Goal: Task Accomplishment & Management: Use online tool/utility

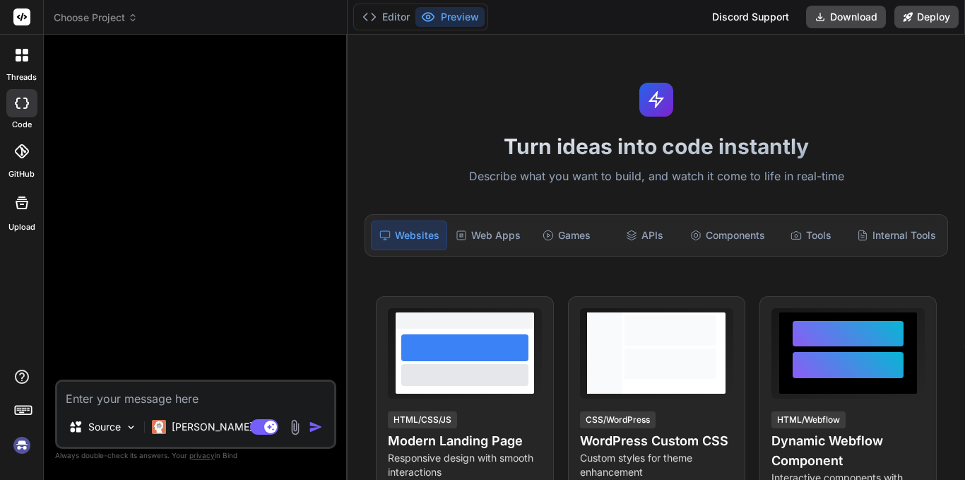
click at [21, 448] on img at bounding box center [22, 445] width 24 height 24
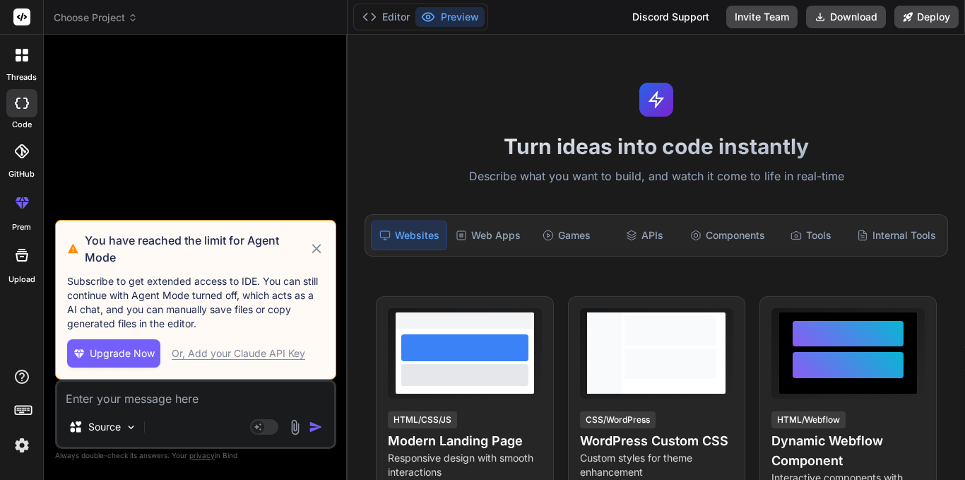
click at [312, 251] on icon at bounding box center [317, 248] width 16 height 17
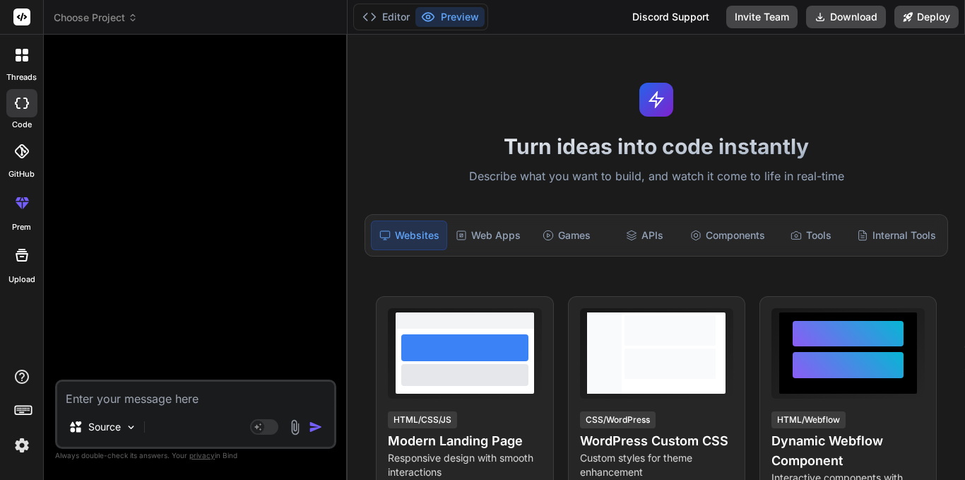
click at [184, 401] on textarea at bounding box center [195, 394] width 277 height 25
click at [122, 25] on header "Choose Project Created with Pixso." at bounding box center [196, 17] width 304 height 35
click at [129, 20] on icon at bounding box center [133, 18] width 10 height 10
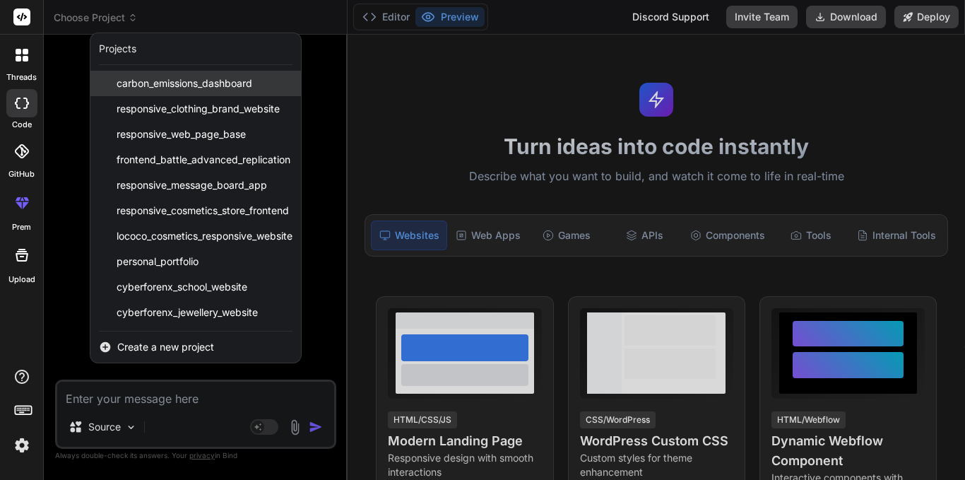
click at [231, 85] on span "carbon_emissions_dashboard" at bounding box center [185, 83] width 136 height 14
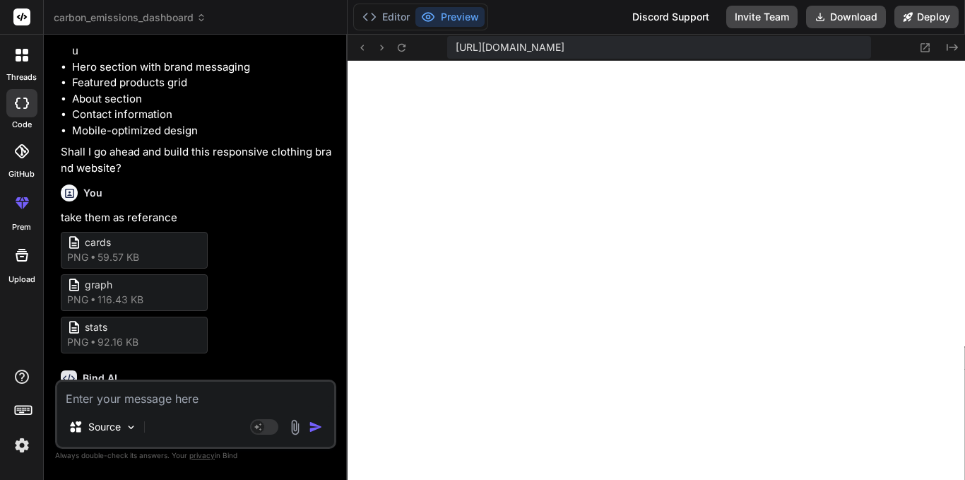
scroll to position [644, 0]
click at [120, 8] on header "carbon_emissions_dashboard Created with Pixso." at bounding box center [196, 17] width 304 height 35
click at [124, 20] on span "carbon_emissions_dashboard" at bounding box center [130, 18] width 153 height 14
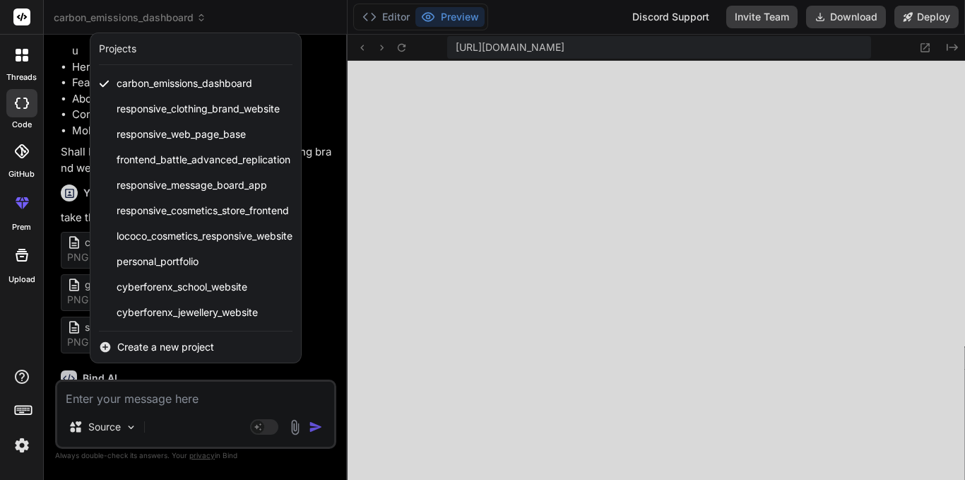
click at [628, 158] on div at bounding box center [482, 240] width 965 height 480
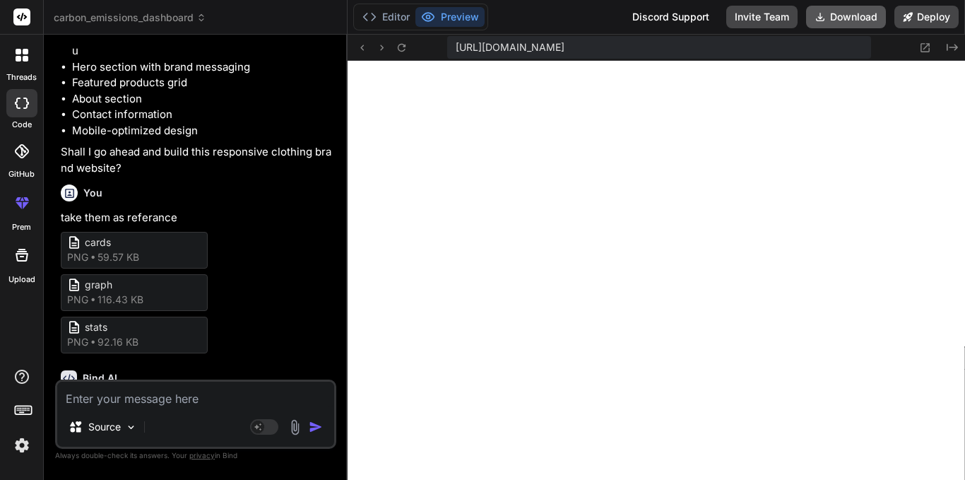
click at [853, 11] on button "Download" at bounding box center [846, 17] width 80 height 23
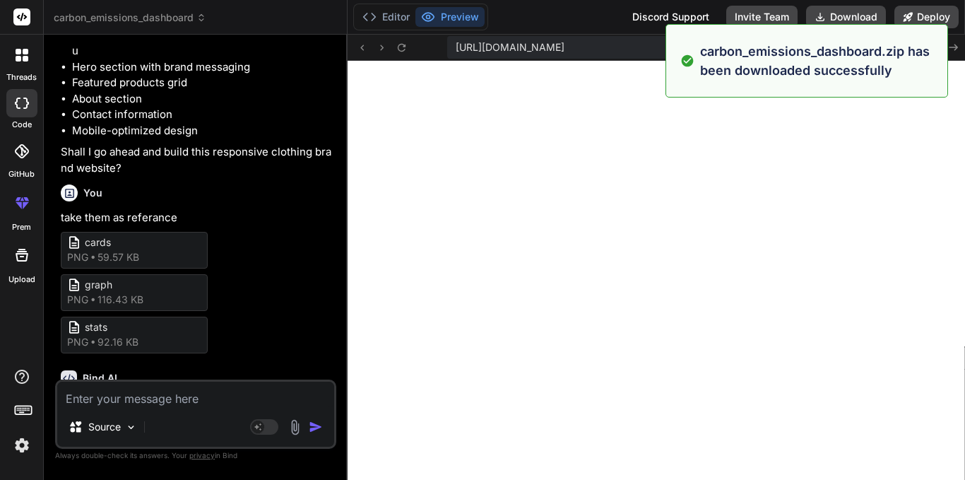
click at [208, 139] on li "Mobile-optimized design" at bounding box center [202, 131] width 261 height 16
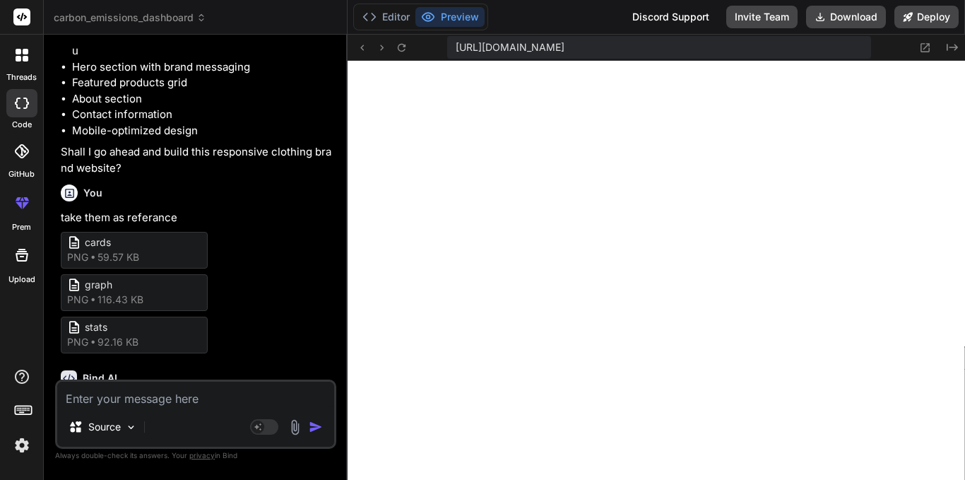
type textarea "x"
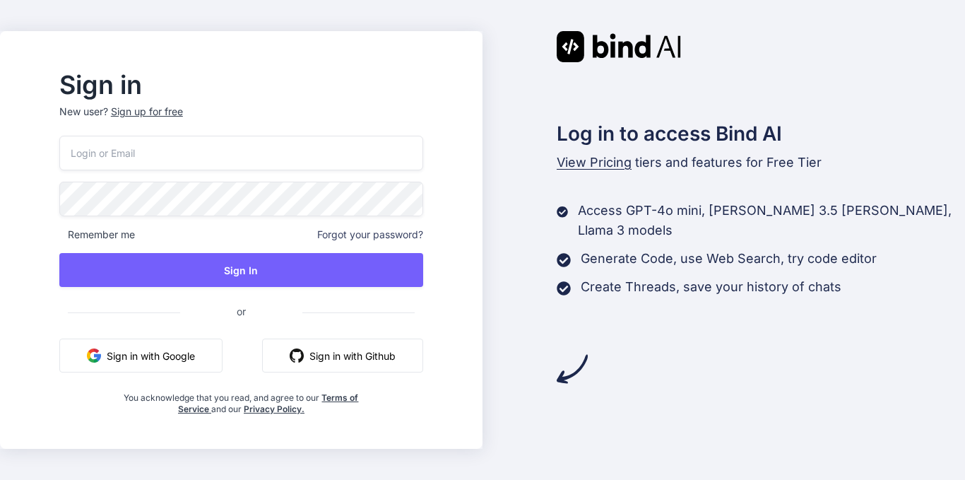
click at [210, 356] on button "Sign in with Google" at bounding box center [140, 355] width 163 height 34
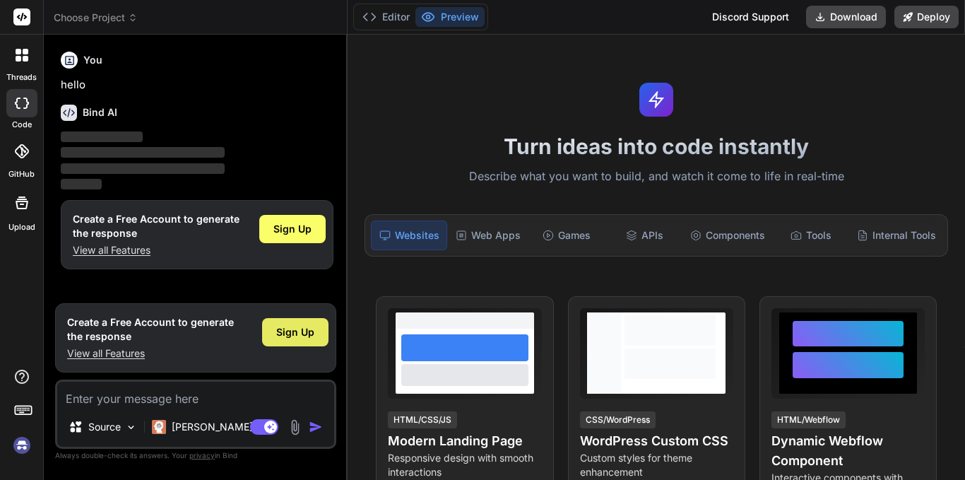
click at [280, 331] on span "Sign Up" at bounding box center [295, 332] width 38 height 14
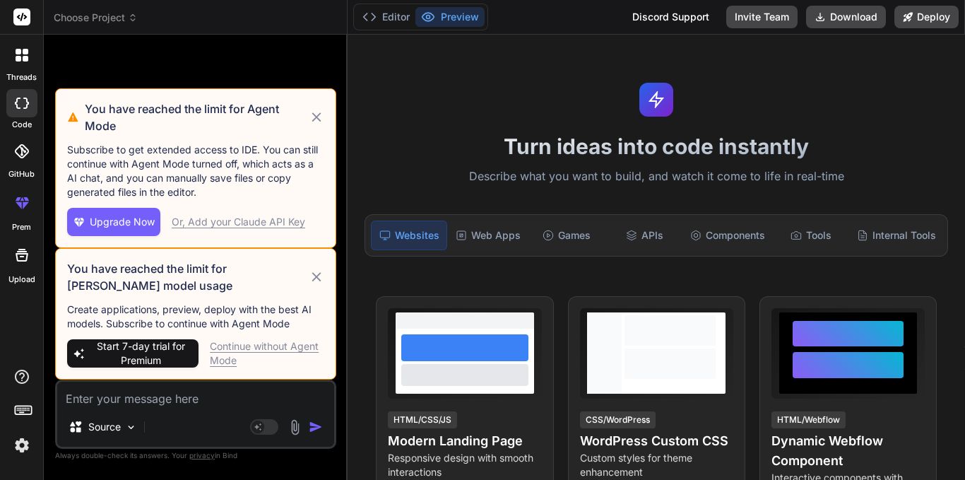
click at [166, 348] on span "Start 7-day trial for Premium" at bounding box center [141, 353] width 104 height 28
type textarea "x"
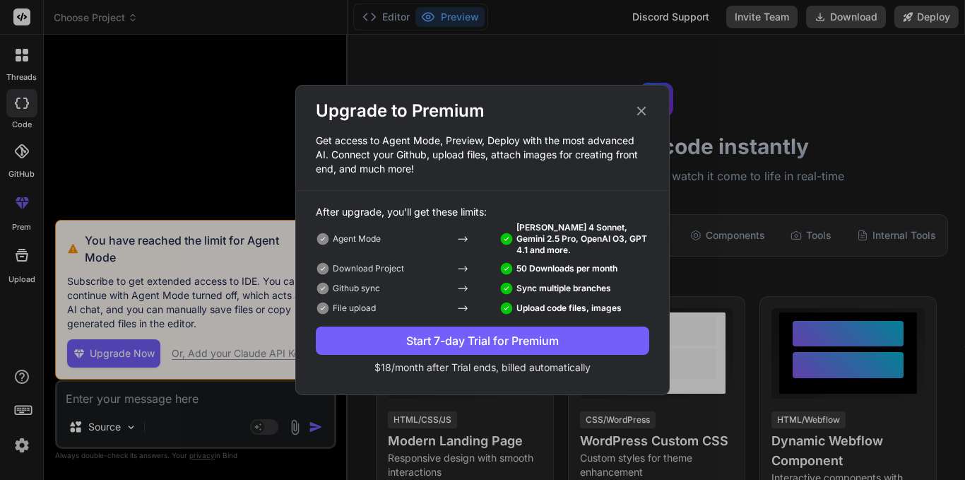
click at [476, 347] on div "Start 7-day Trial for Premium" at bounding box center [483, 340] width 334 height 17
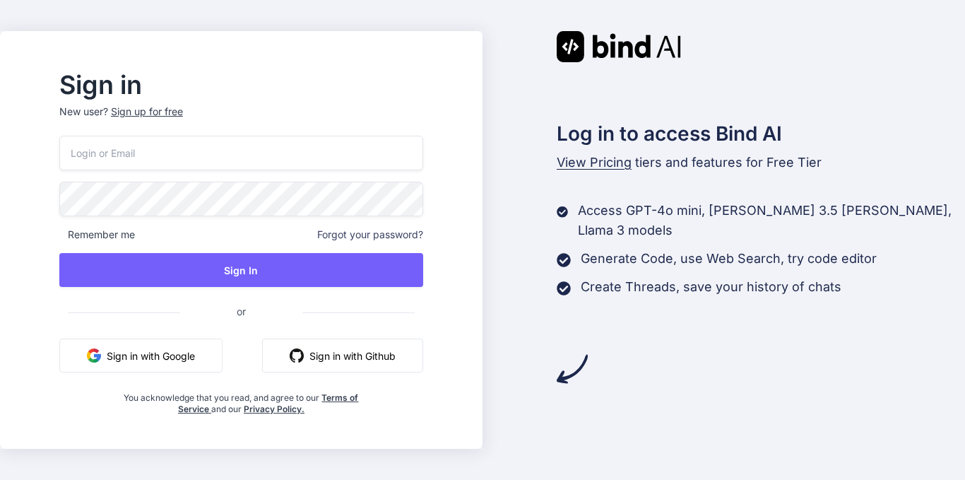
click at [587, 155] on span "View Pricing" at bounding box center [594, 162] width 75 height 15
click at [587, 165] on span "View Pricing" at bounding box center [594, 162] width 75 height 15
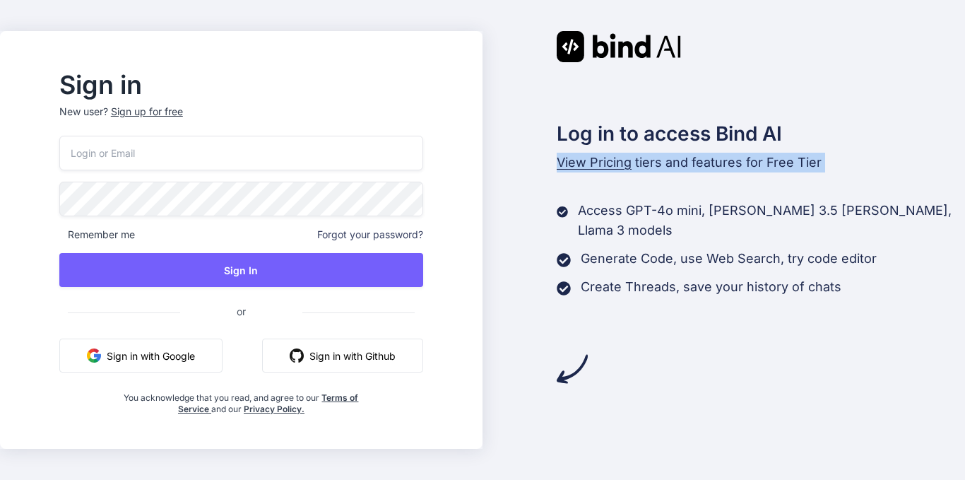
click at [587, 165] on span "View Pricing" at bounding box center [594, 162] width 75 height 15
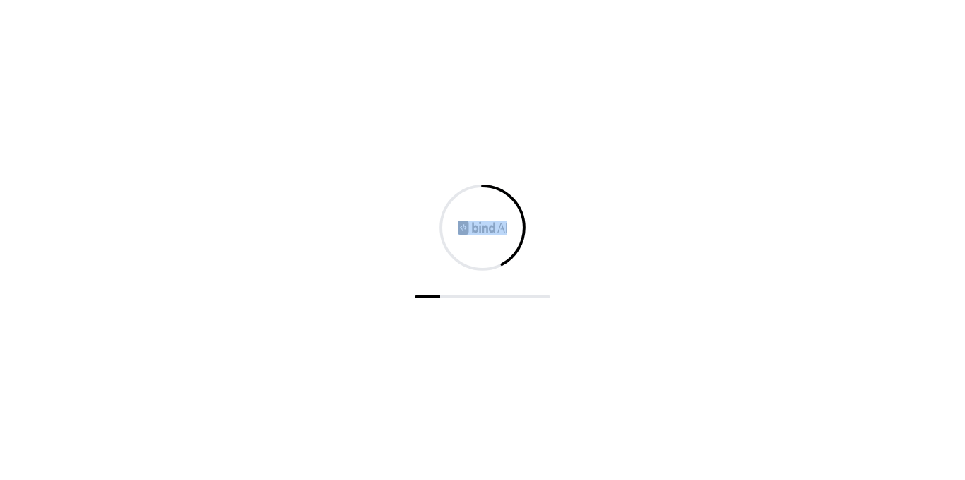
click at [587, 165] on div at bounding box center [482, 240] width 965 height 480
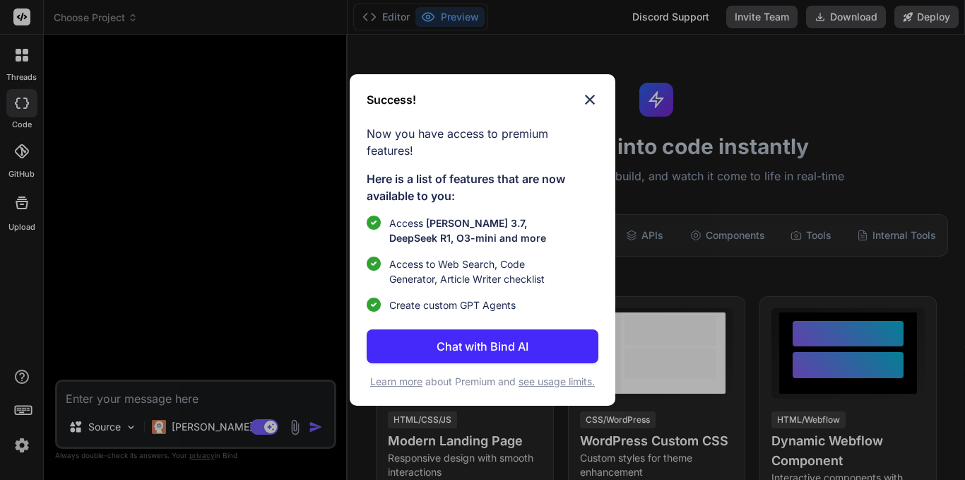
type textarea "x"
click at [568, 377] on span "see usage limits." at bounding box center [557, 381] width 76 height 12
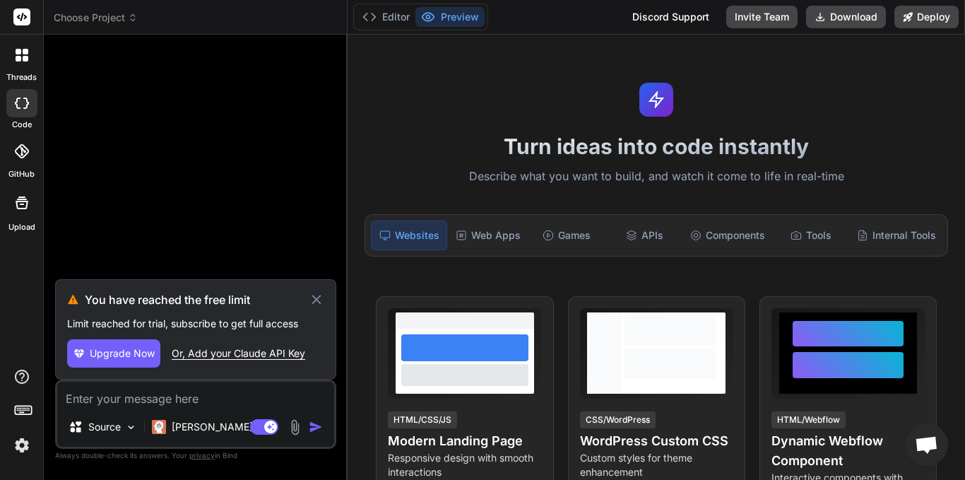
click at [146, 359] on span "Upgrade Now" at bounding box center [122, 353] width 65 height 14
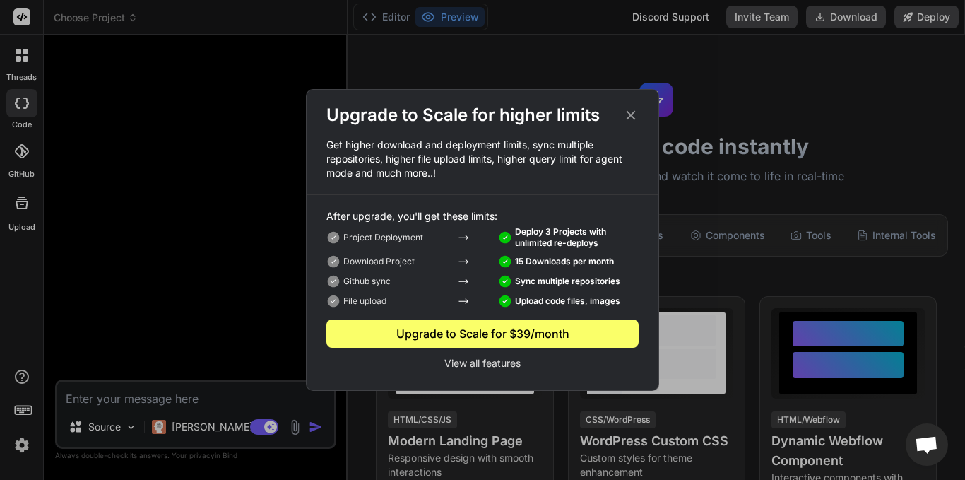
click at [487, 360] on p "View all features" at bounding box center [482, 361] width 312 height 17
click at [635, 116] on icon at bounding box center [631, 115] width 16 height 16
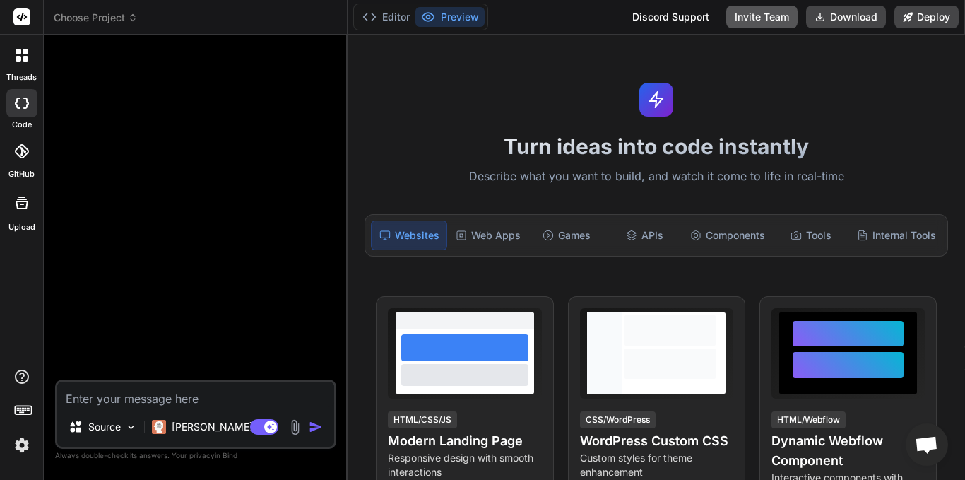
type textarea "x"
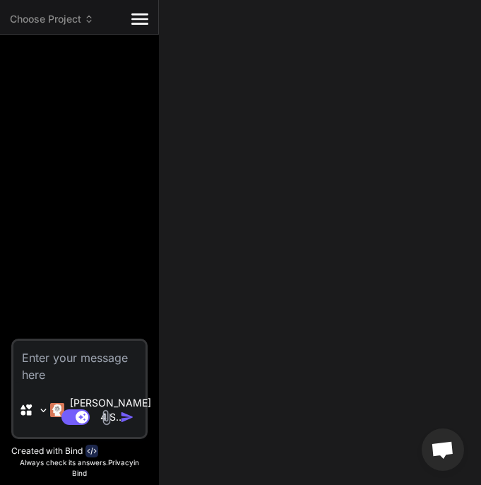
click at [69, 360] on textarea at bounding box center [79, 362] width 132 height 42
paste textarea "The goal is to design and develop a frontend jewellery e-commerce website for C…"
type textarea "The goal is to design and develop a frontend jewellery e-commerce website for C…"
type textarea "x"
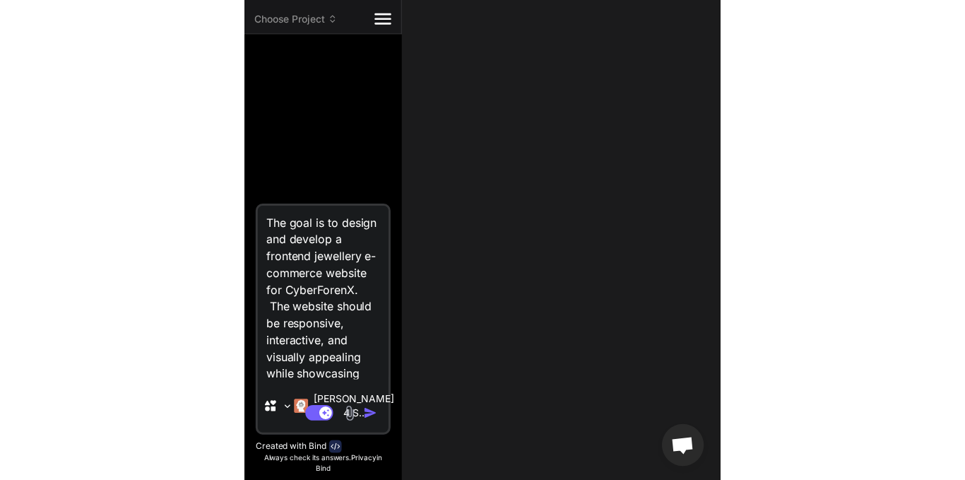
scroll to position [646, 0]
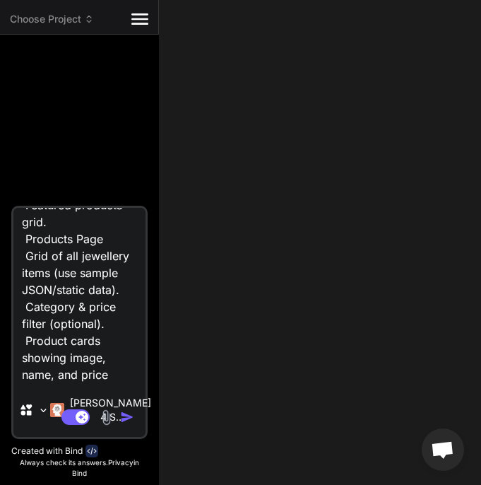
type textarea "The goal is to design and develop a frontend jewellery e-commerce website for C…"
click at [129, 420] on img "button" at bounding box center [127, 417] width 14 height 14
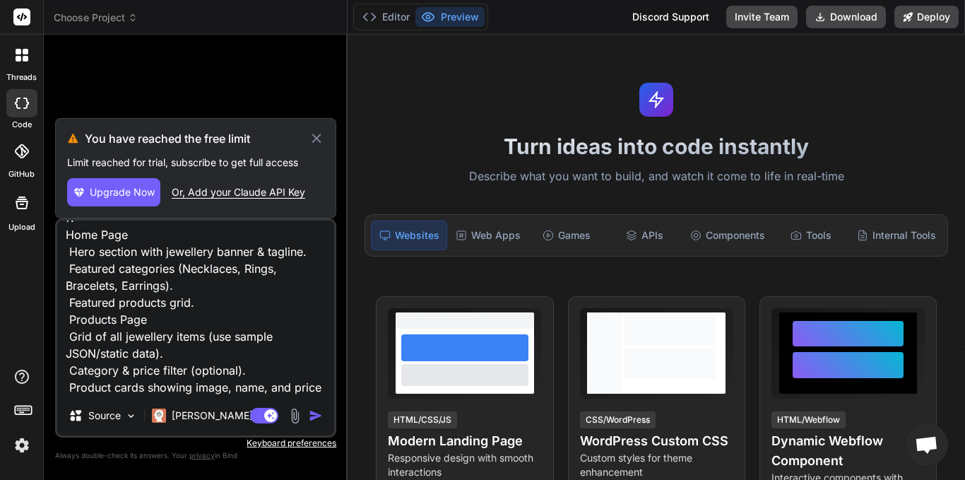
scroll to position [308, 0]
click at [315, 139] on icon at bounding box center [316, 138] width 9 height 9
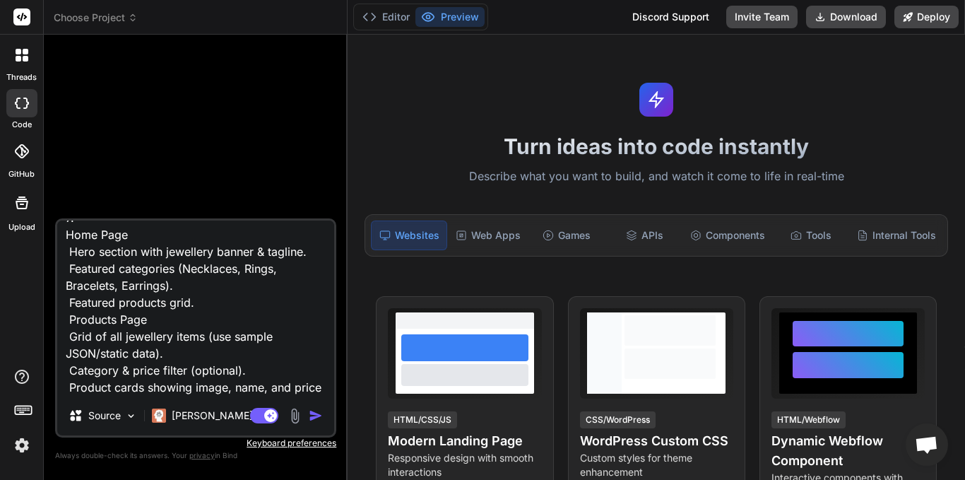
click at [23, 443] on img at bounding box center [22, 445] width 24 height 24
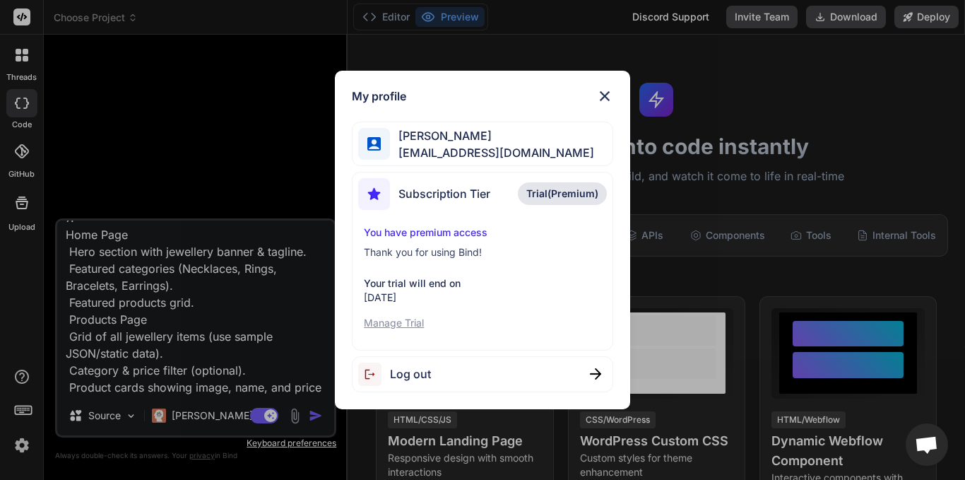
click at [395, 375] on span "Log out" at bounding box center [410, 373] width 41 height 17
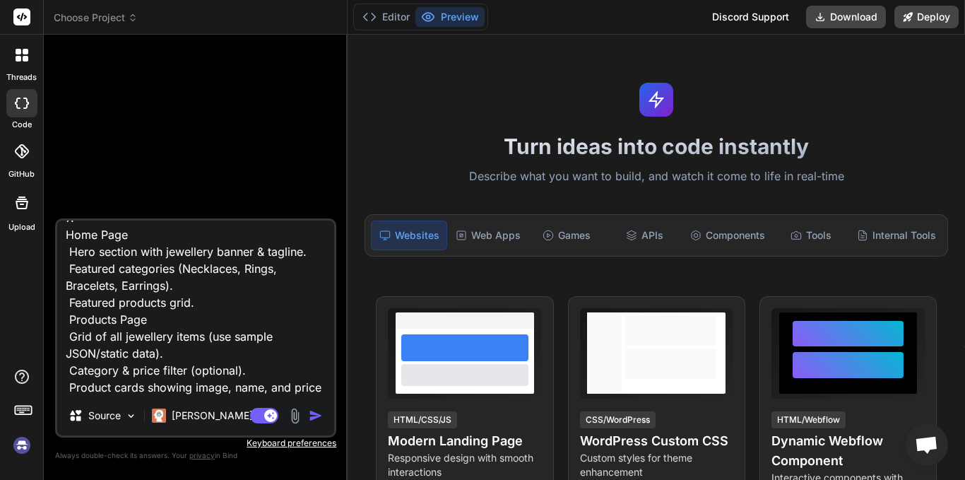
scroll to position [13, 0]
click at [25, 452] on img at bounding box center [22, 445] width 24 height 24
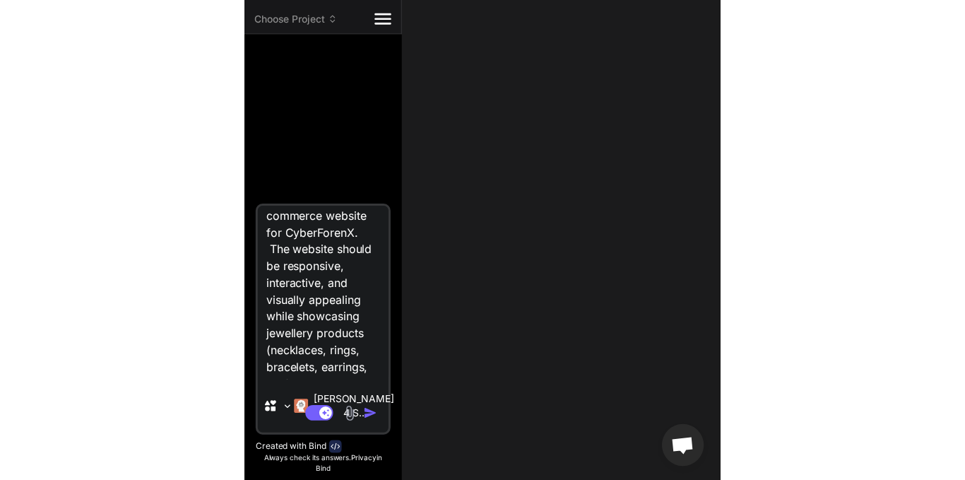
scroll to position [109, 0]
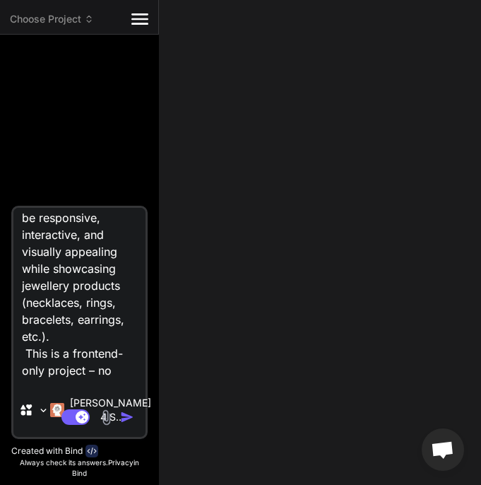
click at [126, 418] on img "button" at bounding box center [127, 417] width 14 height 14
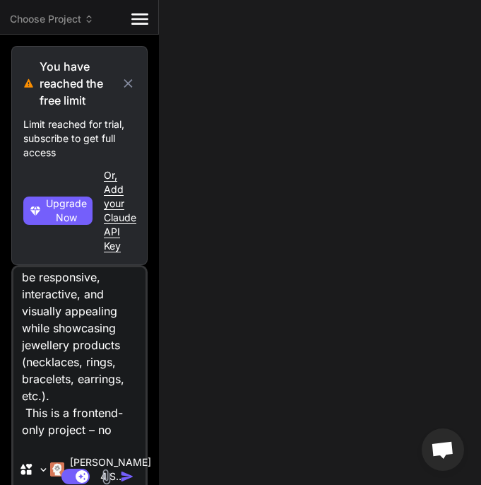
click at [110, 211] on div "Or, Add your Claude API Key" at bounding box center [120, 210] width 33 height 85
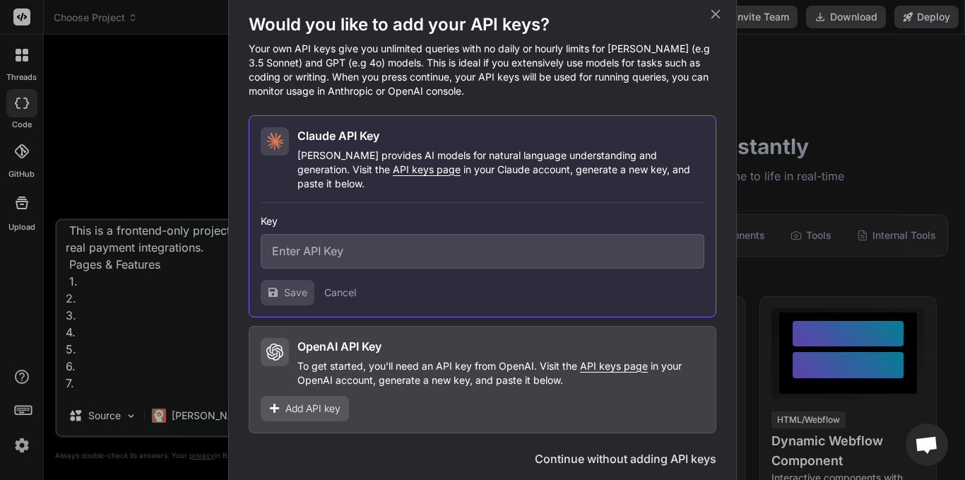
scroll to position [58, 0]
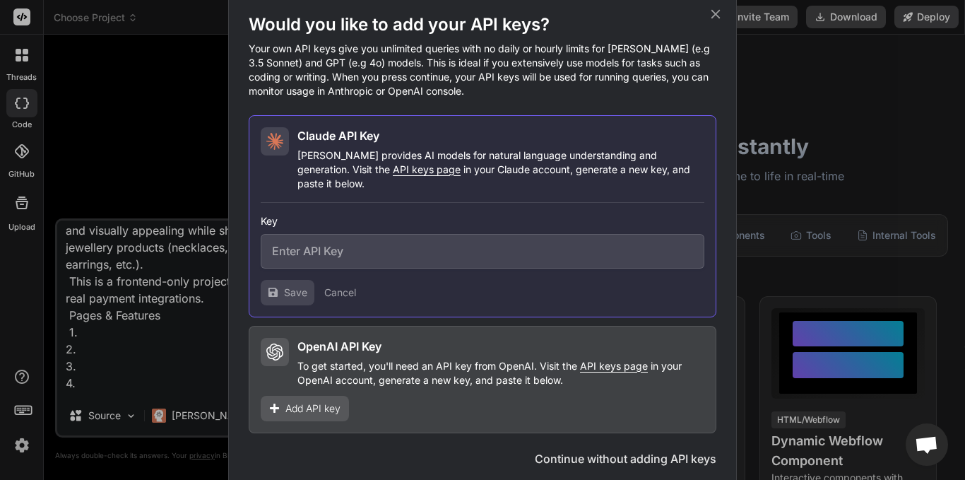
click at [712, 20] on icon at bounding box center [716, 14] width 16 height 16
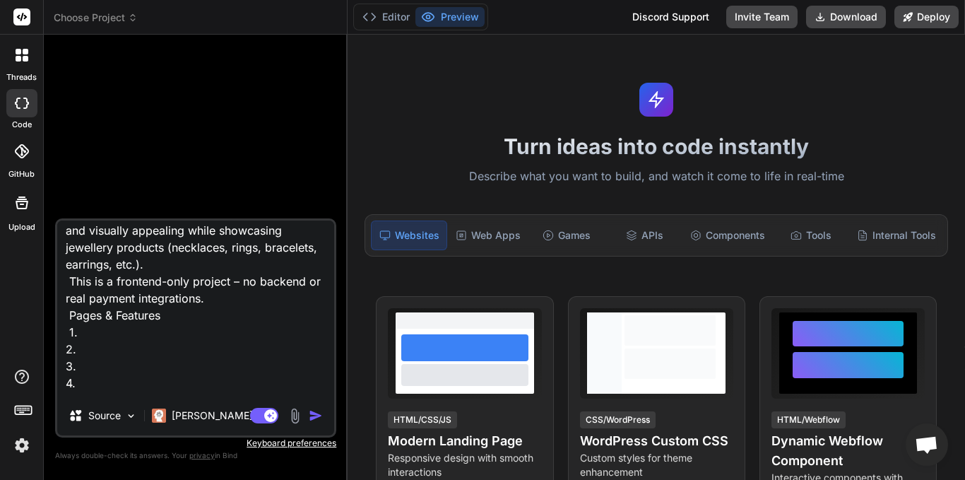
click at [248, 419] on button "Agent Mode. When this toggle is activated, AI automatically makes decisions, re…" at bounding box center [264, 415] width 34 height 17
click at [320, 414] on img "button" at bounding box center [316, 415] width 14 height 14
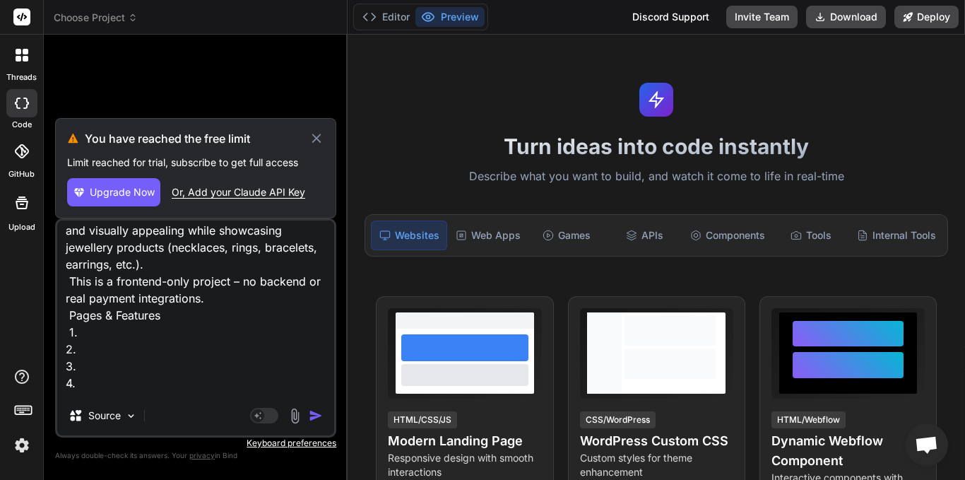
click at [110, 202] on button "Upgrade Now" at bounding box center [113, 192] width 93 height 28
type textarea "x"
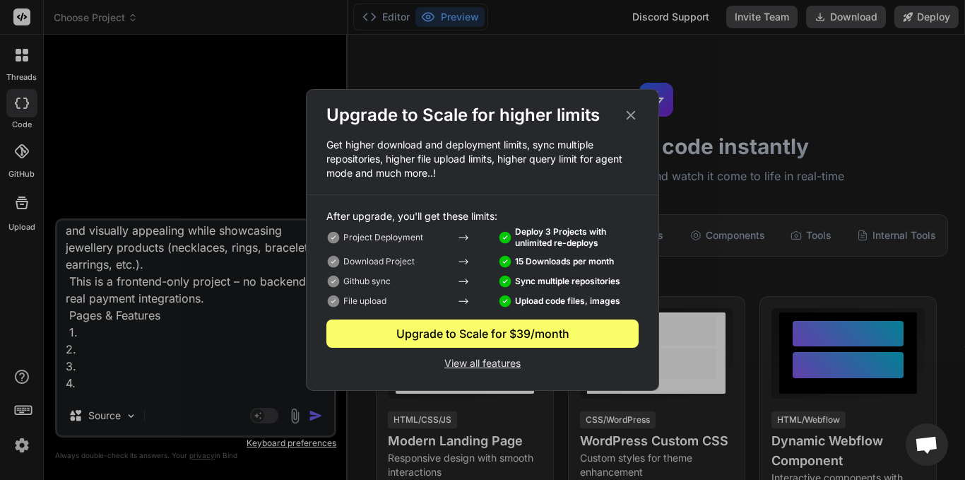
click at [412, 334] on div "Upgrade to Scale for $39/month" at bounding box center [482, 333] width 312 height 17
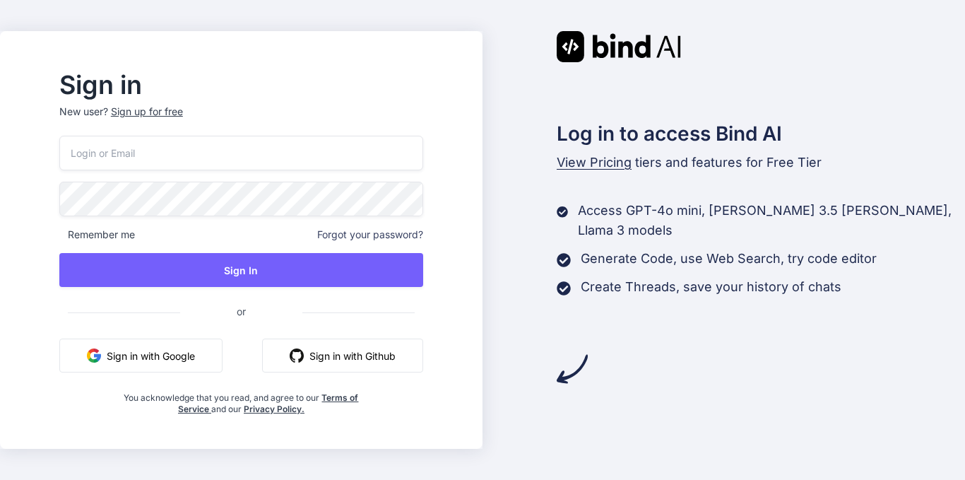
click at [224, 150] on input "email" at bounding box center [241, 153] width 364 height 35
type input "[EMAIL_ADDRESS][DOMAIN_NAME]"
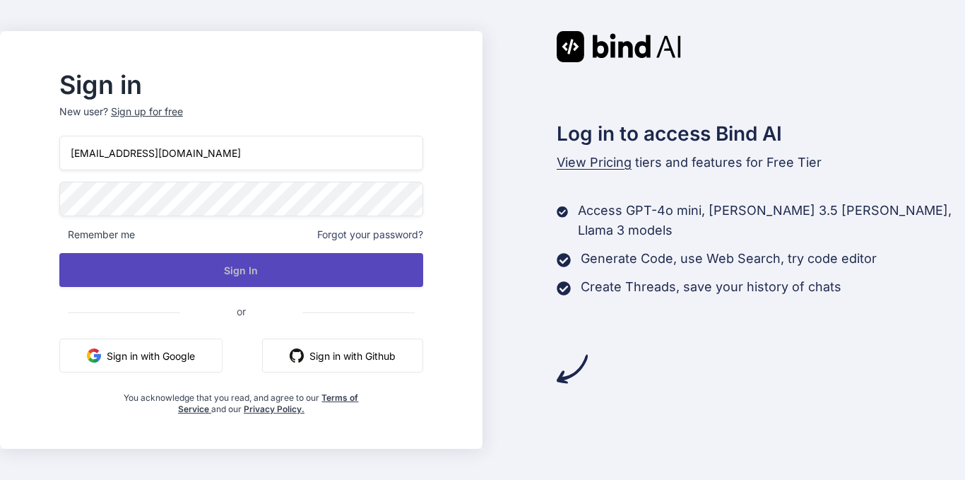
click at [288, 278] on button "Sign In" at bounding box center [241, 270] width 364 height 34
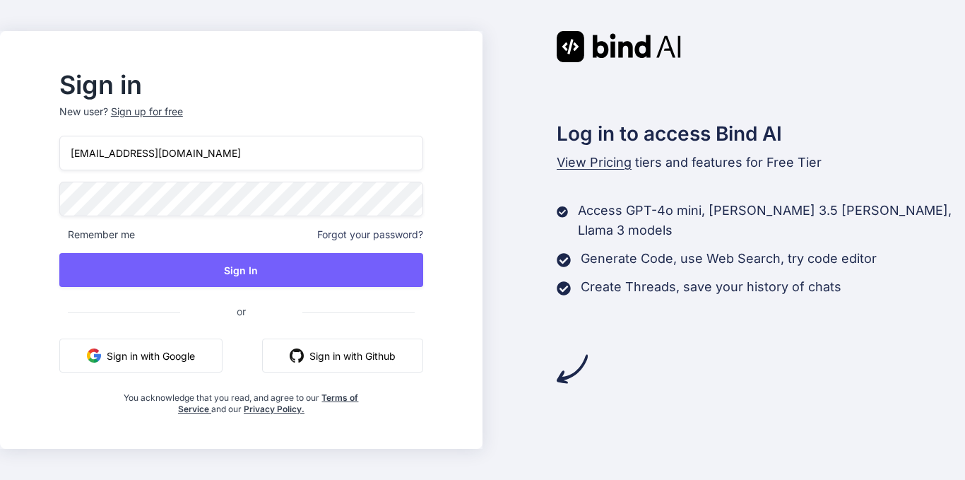
click at [135, 229] on span "Remember me" at bounding box center [97, 235] width 76 height 14
click at [375, 232] on span "Forgot your password?" at bounding box center [370, 235] width 106 height 14
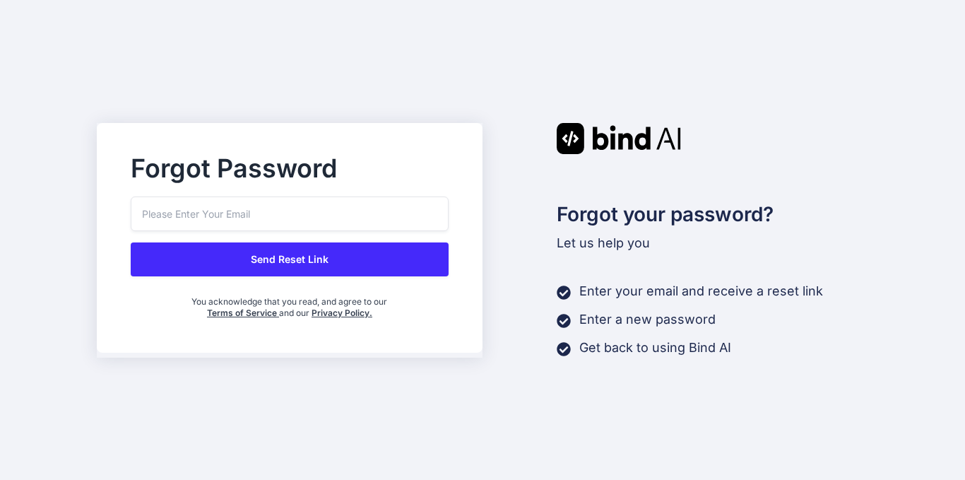
click at [295, 211] on input "email" at bounding box center [290, 213] width 318 height 35
type input "mightroararyan@gmail.com"
click at [353, 252] on button "Send Reset Link" at bounding box center [290, 259] width 318 height 34
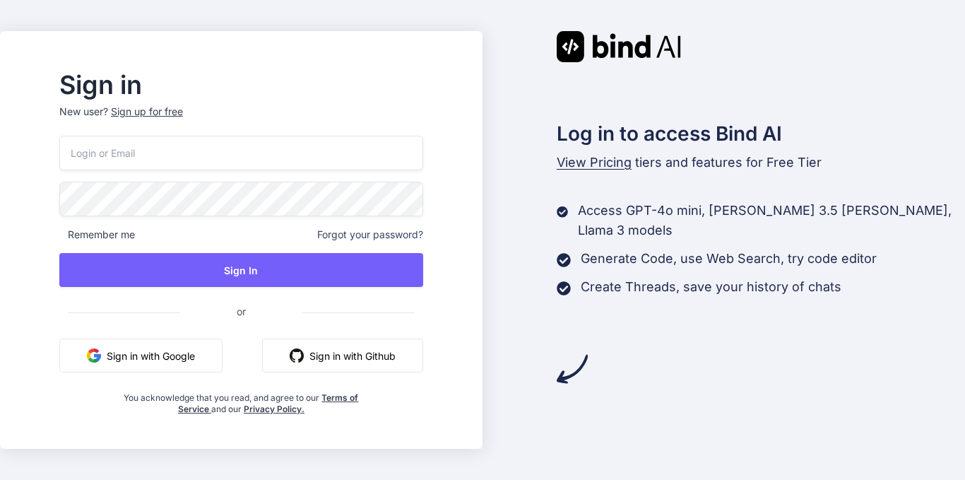
click at [205, 358] on button "Sign in with Google" at bounding box center [140, 355] width 163 height 34
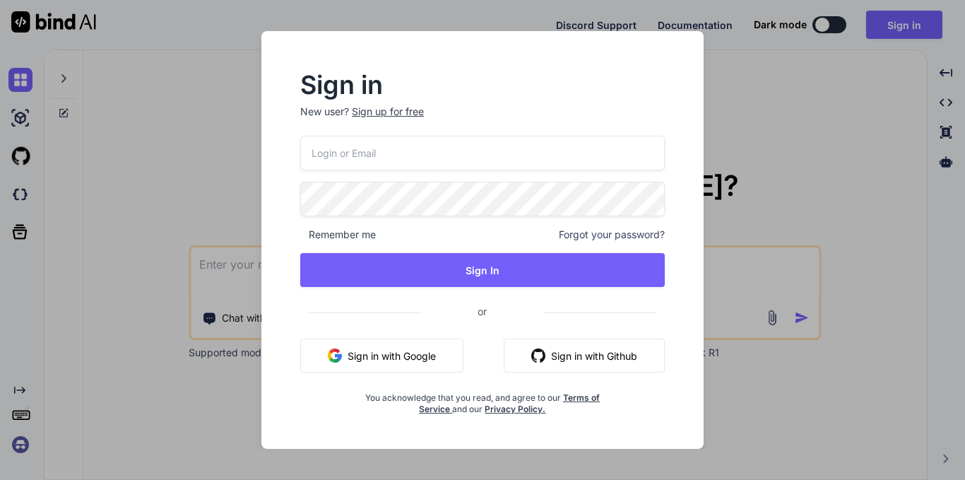
click at [410, 358] on button "Sign in with Google" at bounding box center [381, 355] width 163 height 34
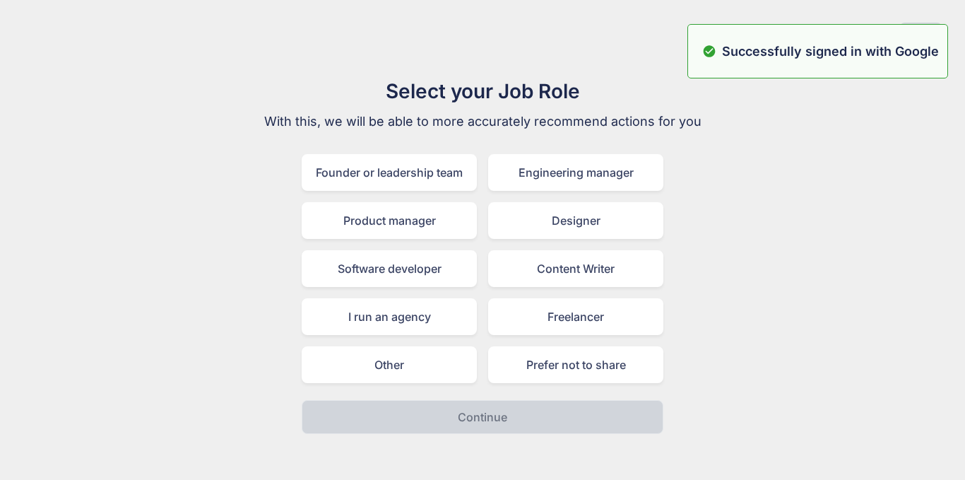
click at [882, 160] on div "Select your Job Role With this, we will be able to more accurately recommend ac…" at bounding box center [482, 255] width 943 height 358
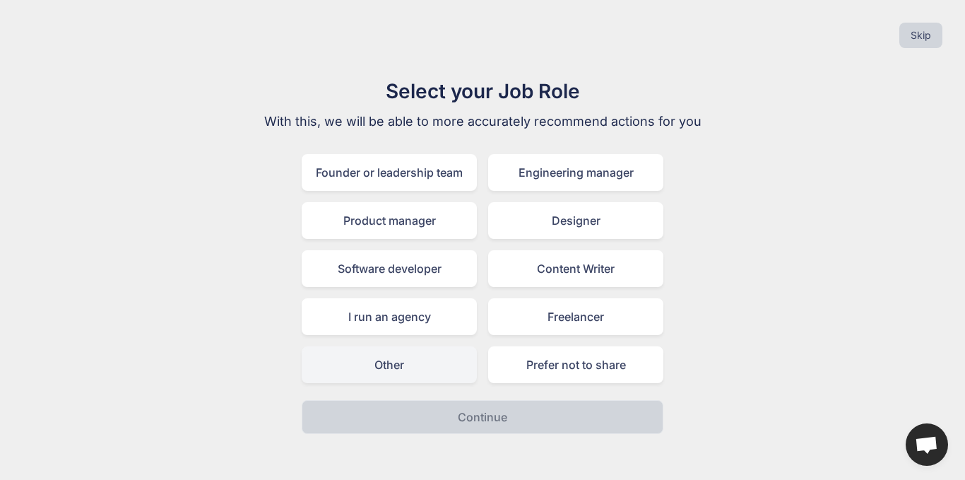
click at [417, 359] on div "Other" at bounding box center [389, 364] width 175 height 37
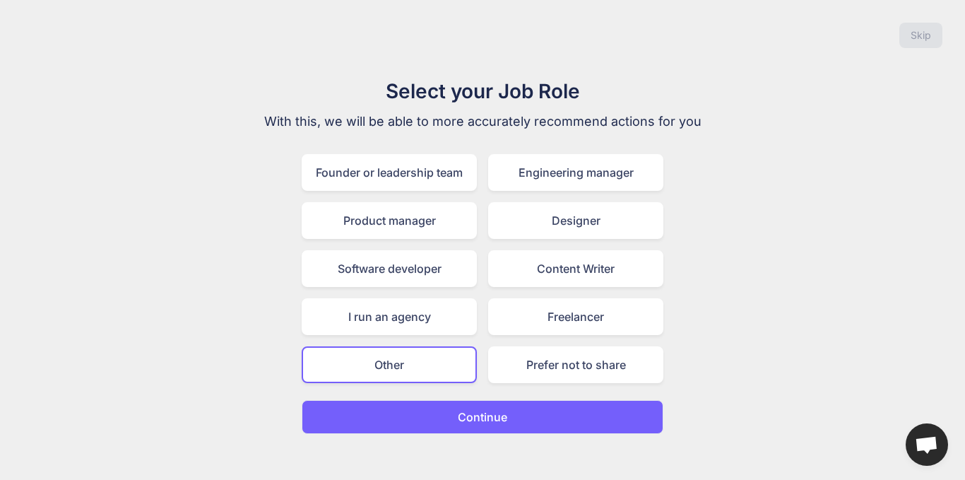
click at [437, 416] on button "Continue" at bounding box center [483, 417] width 362 height 34
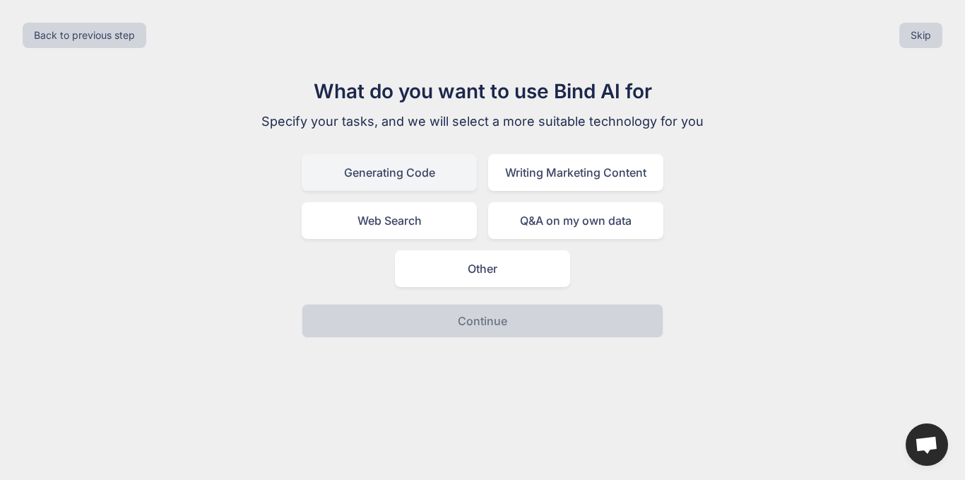
click at [457, 172] on div "Generating Code" at bounding box center [389, 172] width 175 height 37
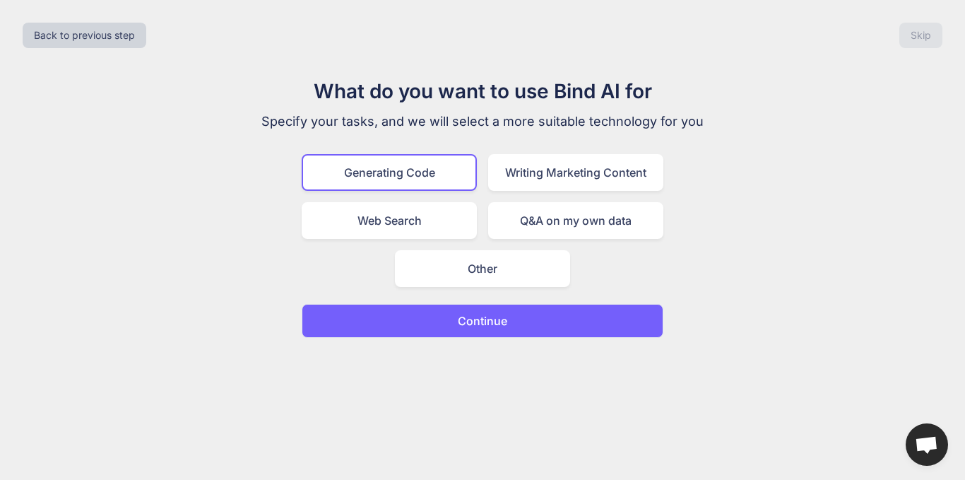
click at [486, 312] on p "Continue" at bounding box center [482, 320] width 49 height 17
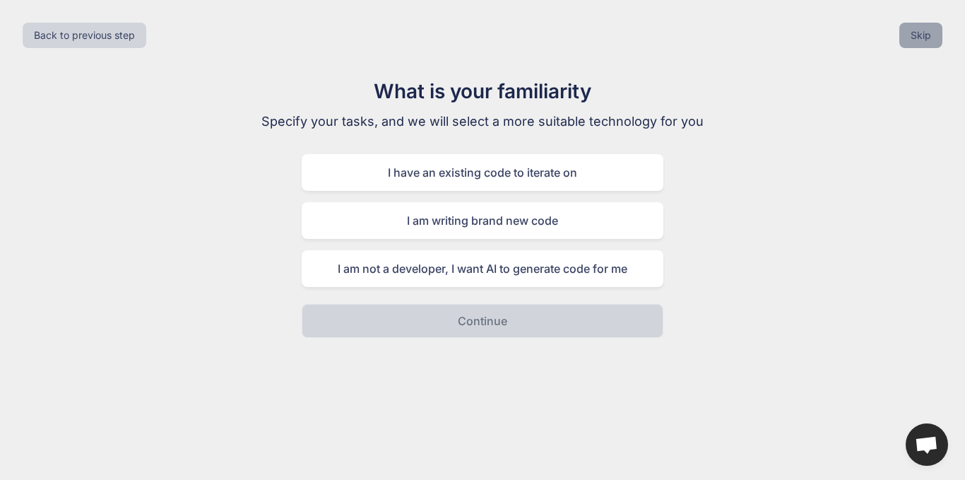
click at [919, 35] on button "Skip" at bounding box center [921, 35] width 43 height 25
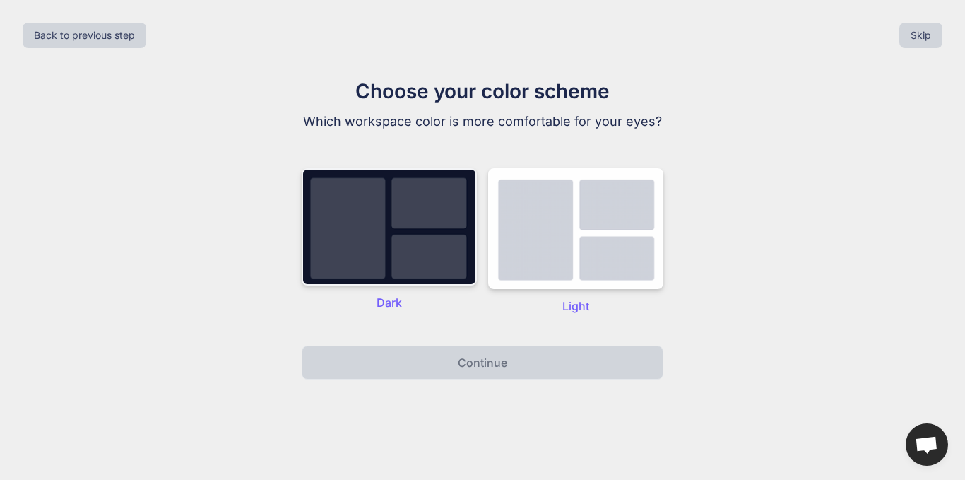
click at [433, 223] on img at bounding box center [389, 226] width 175 height 117
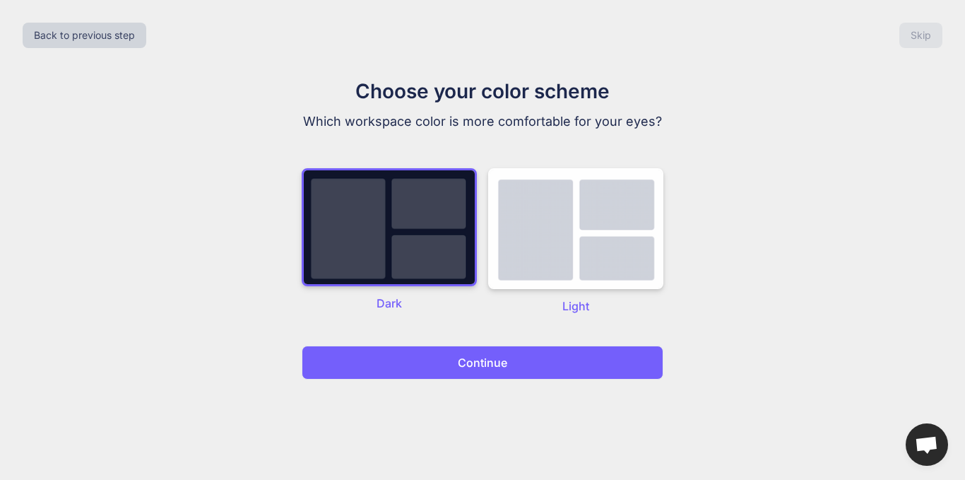
click at [445, 367] on button "Continue" at bounding box center [483, 363] width 362 height 34
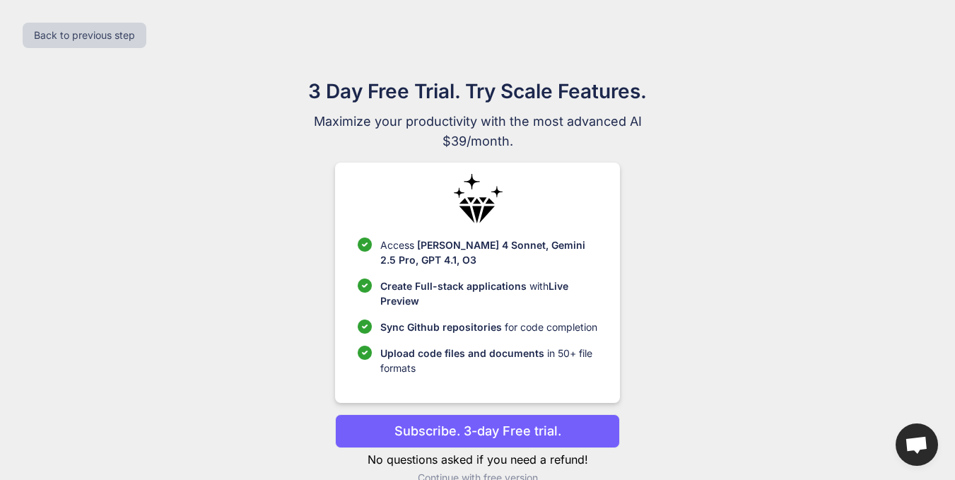
scroll to position [28, 0]
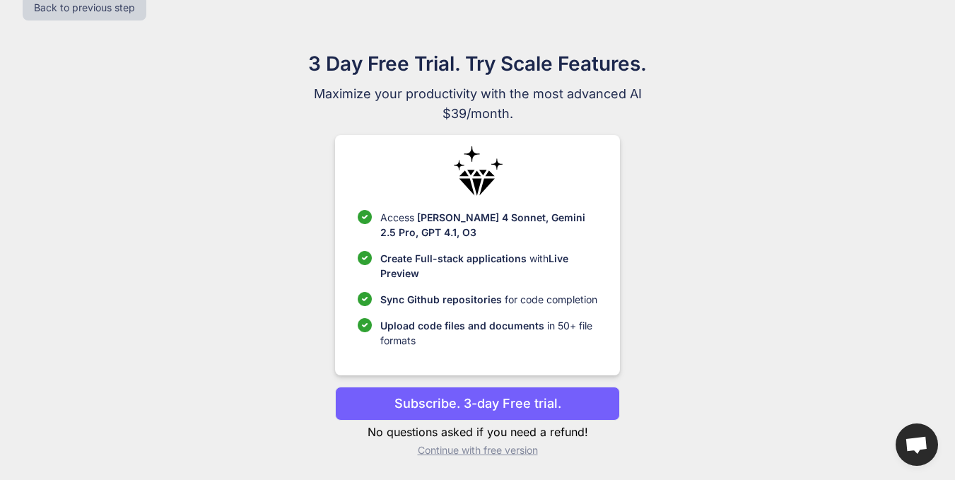
click at [461, 452] on p "Continue with free version" at bounding box center [477, 450] width 285 height 14
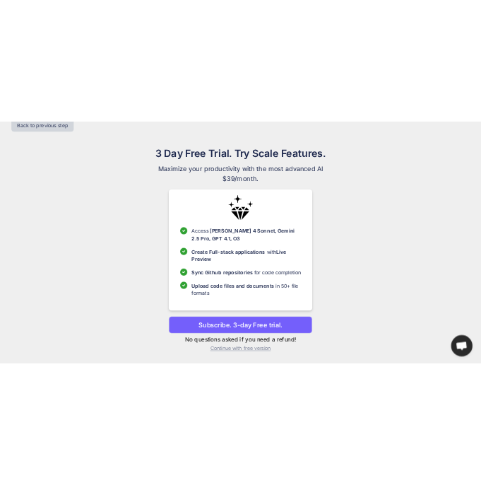
scroll to position [0, 0]
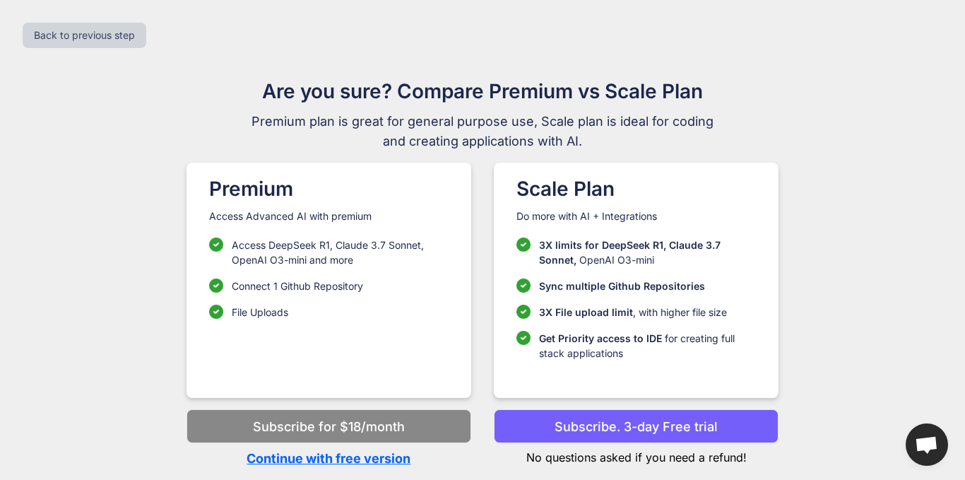
click at [357, 461] on p "Continue with free version" at bounding box center [329, 458] width 285 height 19
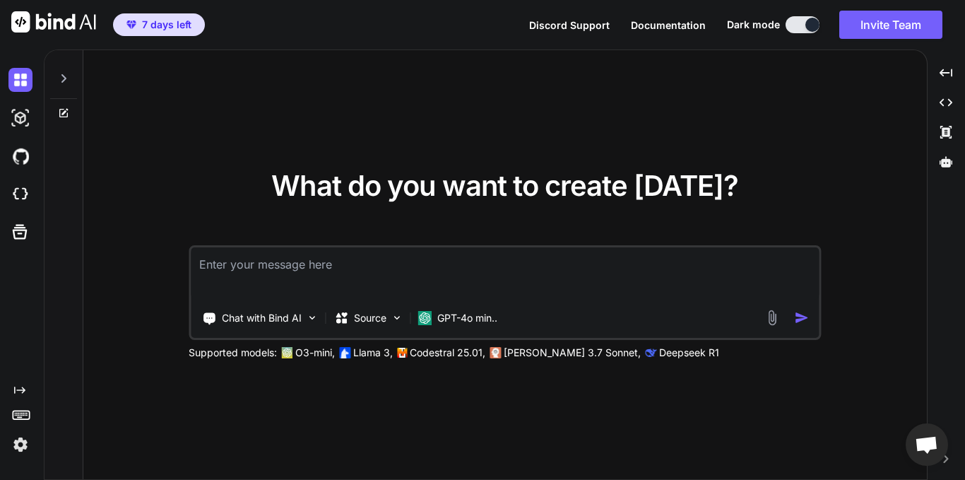
click at [401, 267] on textarea at bounding box center [505, 273] width 628 height 52
type textarea "h"
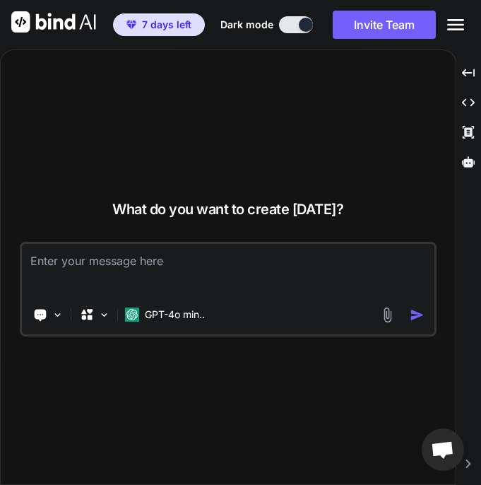
paste textarea "LoremIpsumD Sitametco Adipisc – Elitseddoe Tempori Utlabor Etdolore Mag aliq en…"
type textarea "LoremIpsumD Sitametco Adipisc – Elitseddoe Tempori Utlabor Etdolore Mag aliq en…"
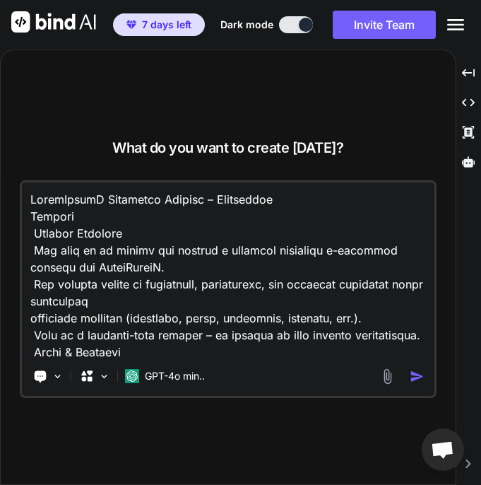
scroll to position [1833, 0]
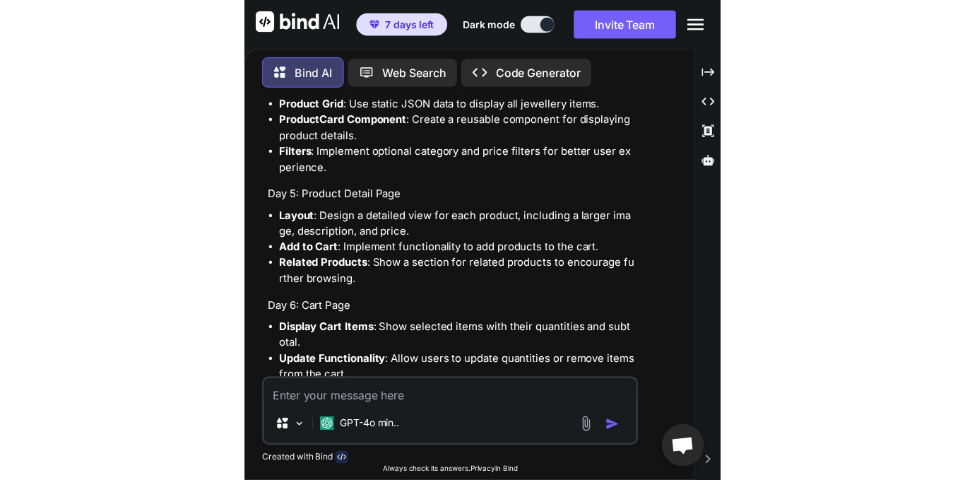
scroll to position [2293, 0]
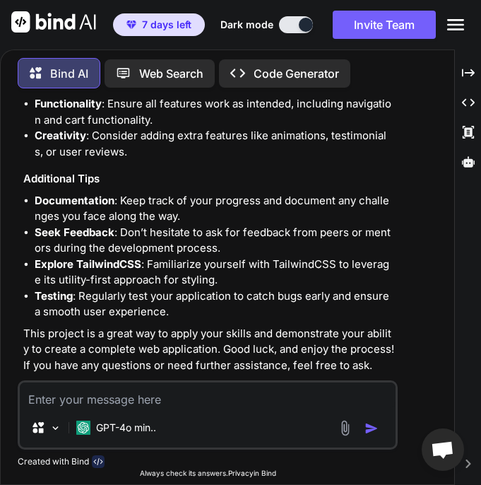
click at [283, 69] on p "Code Generator" at bounding box center [297, 73] width 86 height 17
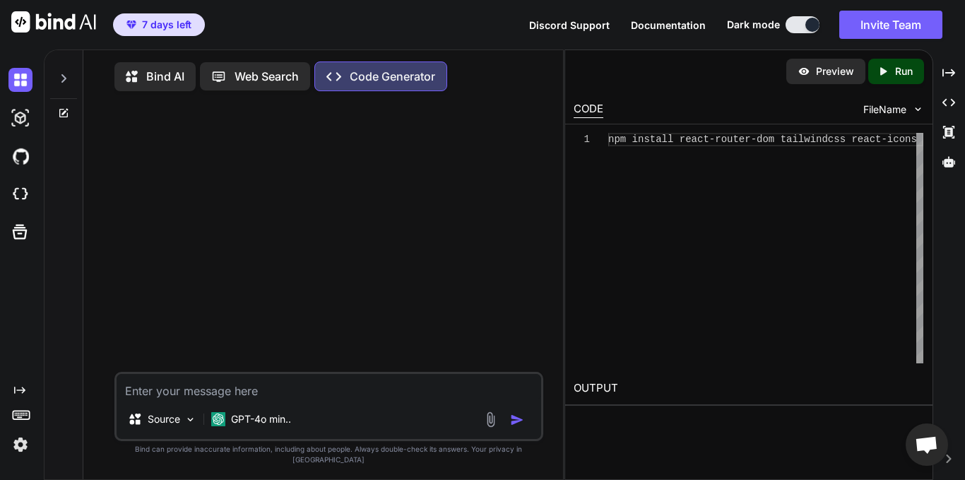
click at [151, 83] on p "Bind AI" at bounding box center [165, 76] width 38 height 17
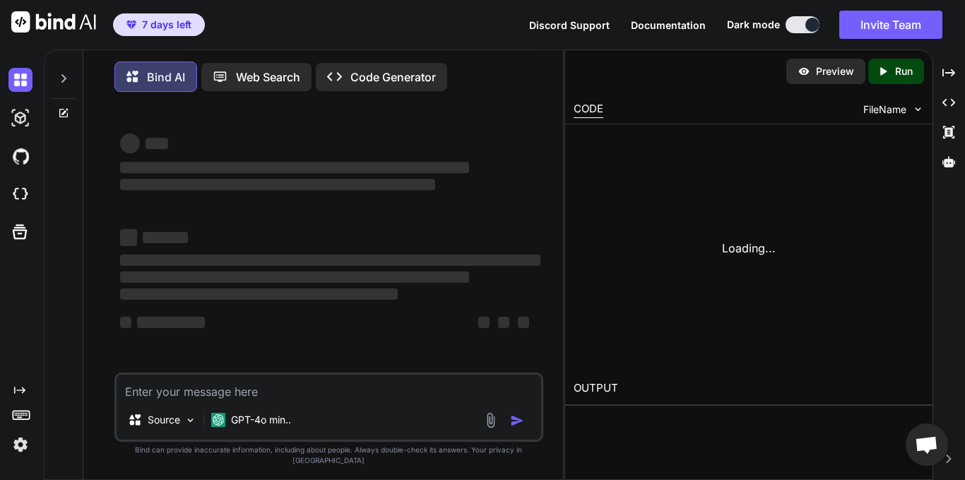
click at [151, 83] on p "Bind AI" at bounding box center [166, 77] width 38 height 17
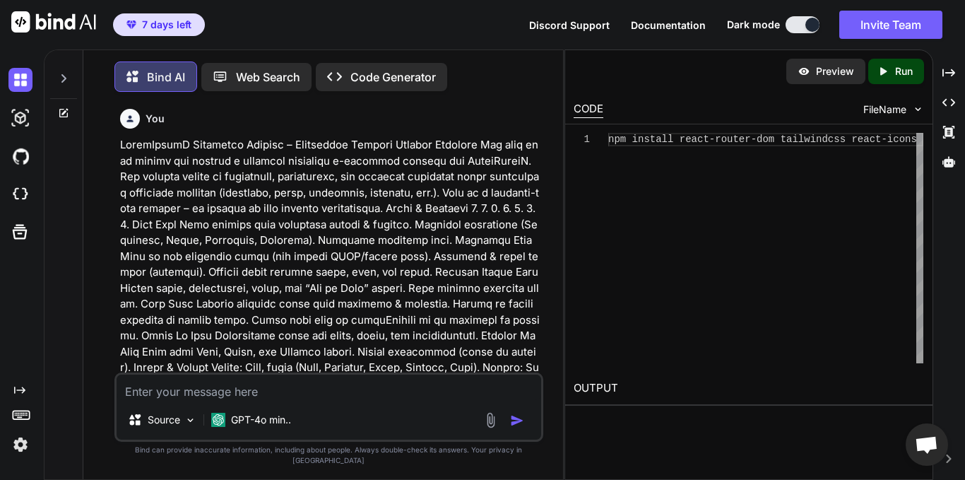
scroll to position [7, 0]
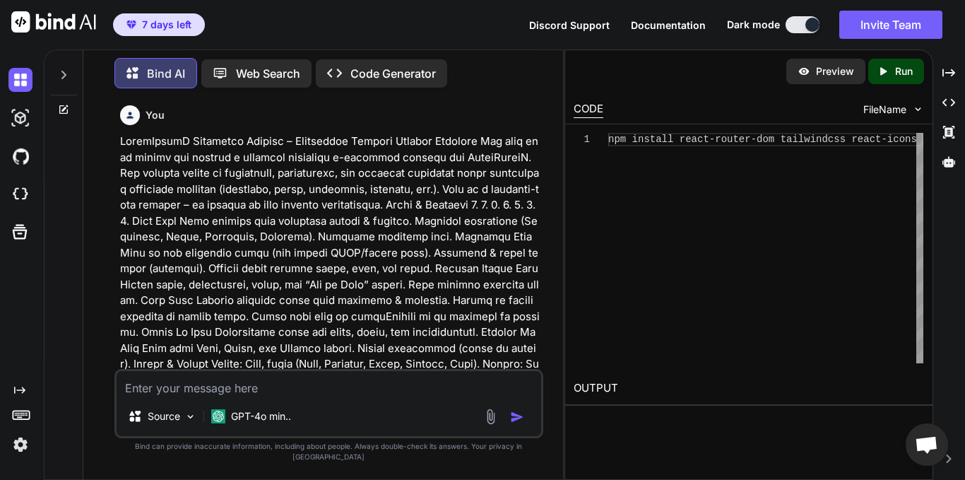
click at [852, 77] on p "Preview" at bounding box center [835, 71] width 38 height 14
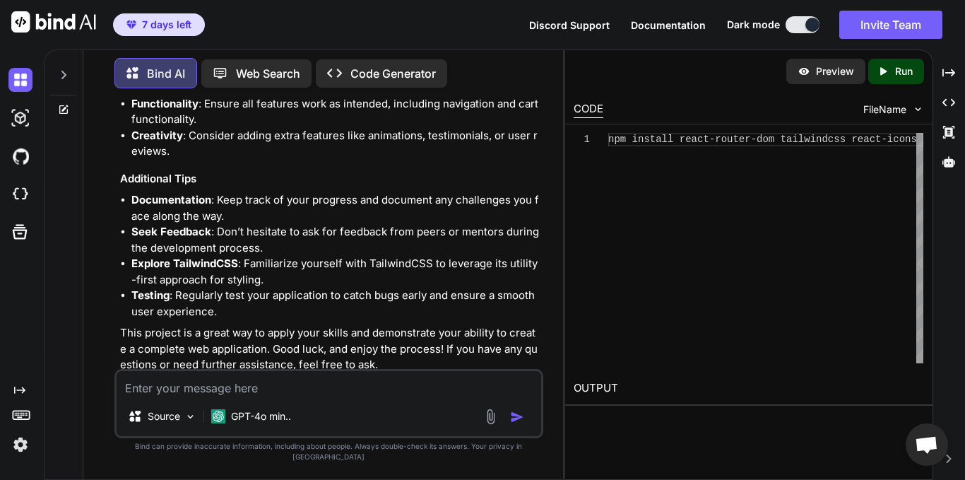
scroll to position [0, 0]
click at [878, 134] on div "npm install react-router-dom tailwindcss react-i cons" at bounding box center [765, 248] width 315 height 230
click at [871, 139] on div "npm install react-router-dom tailwindcss react-i cons" at bounding box center [765, 248] width 315 height 230
click at [813, 192] on div "npm install react-router-dom tailwindcss react-i cons" at bounding box center [765, 248] width 315 height 230
click at [838, 78] on div "Preview" at bounding box center [826, 71] width 79 height 25
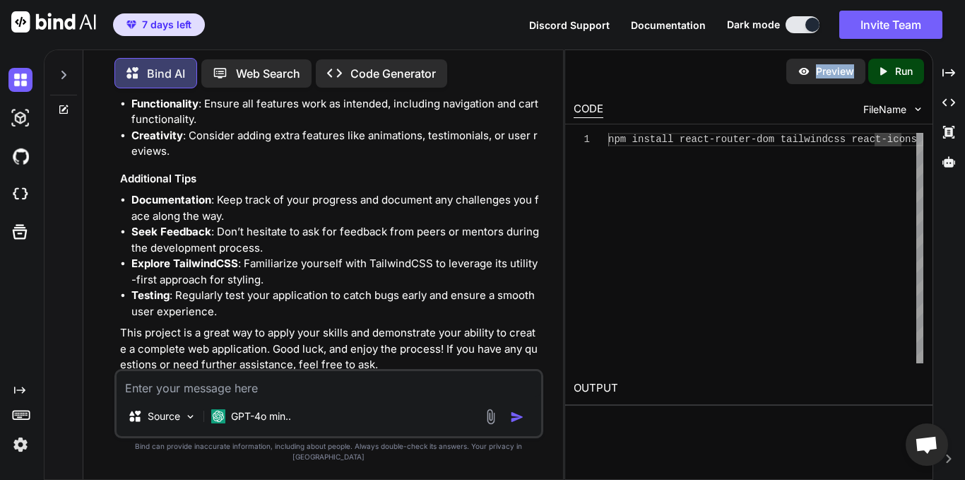
click at [838, 78] on div "Preview" at bounding box center [826, 71] width 79 height 25
click at [666, 73] on div "Preview Created with Pixso. Run" at bounding box center [748, 71] width 367 height 42
click at [324, 67] on div "Created with Pixso. Code Generator" at bounding box center [381, 73] width 131 height 28
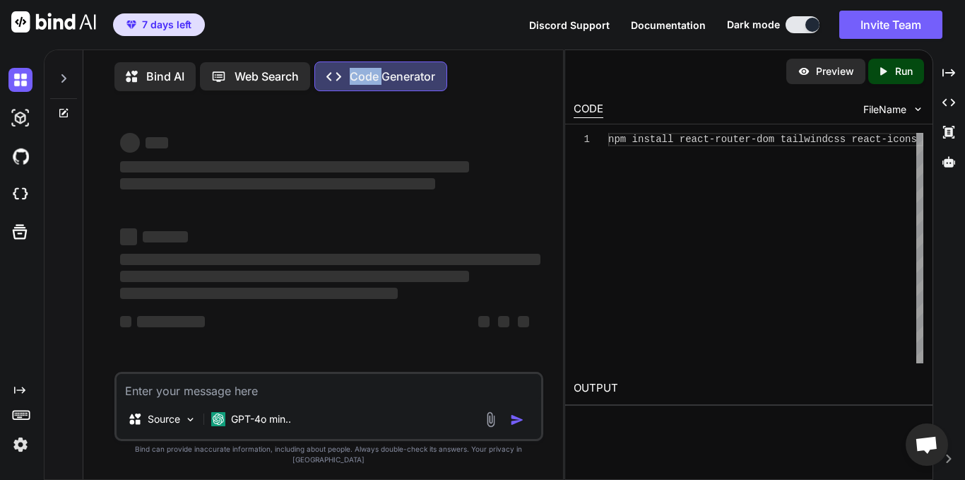
click at [324, 67] on div "Created with Pixso. Code Generator" at bounding box center [380, 76] width 133 height 30
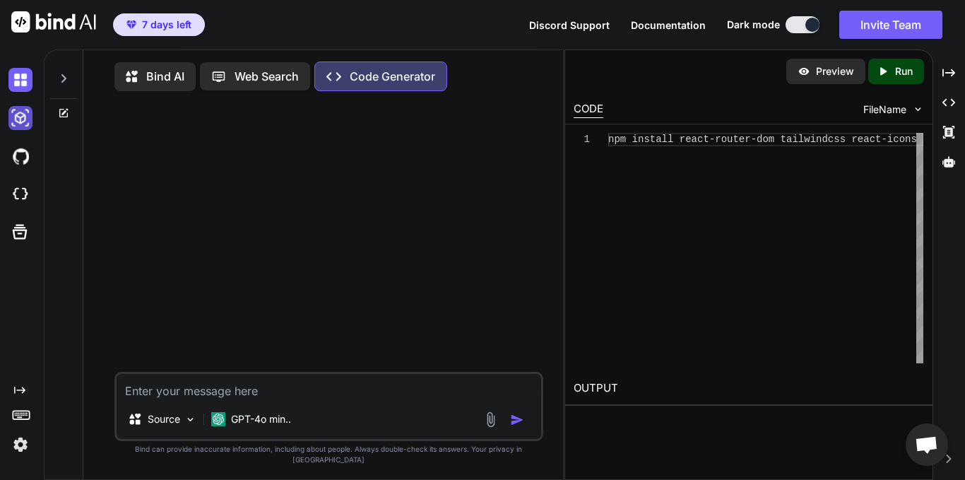
click at [23, 116] on img at bounding box center [20, 118] width 24 height 24
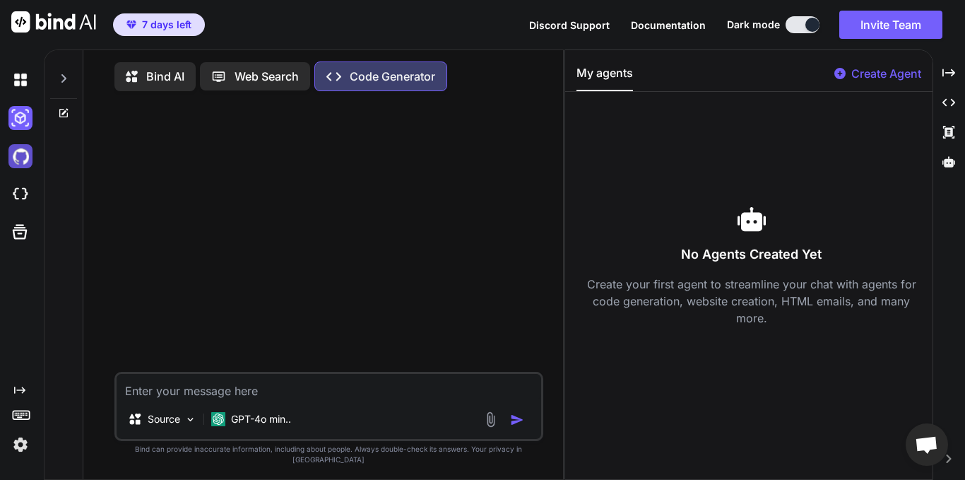
click at [16, 158] on img at bounding box center [20, 156] width 24 height 24
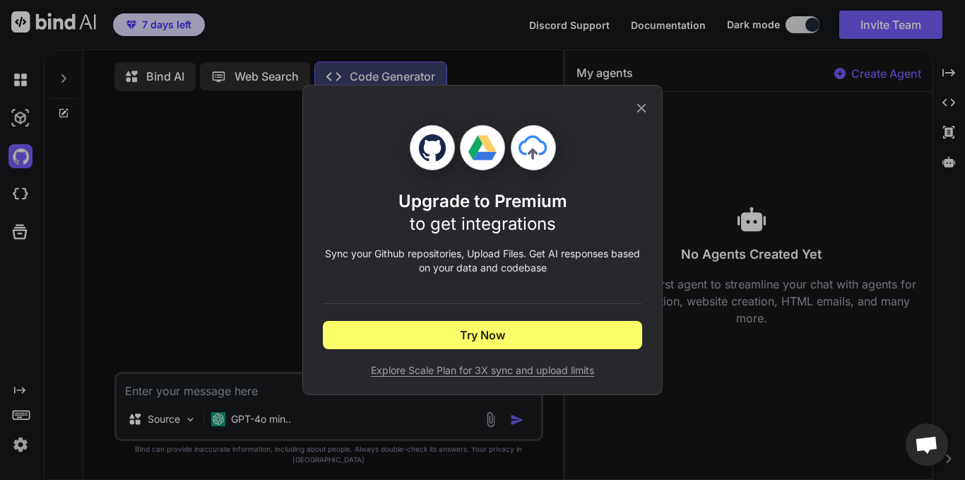
click at [638, 112] on icon at bounding box center [641, 108] width 9 height 9
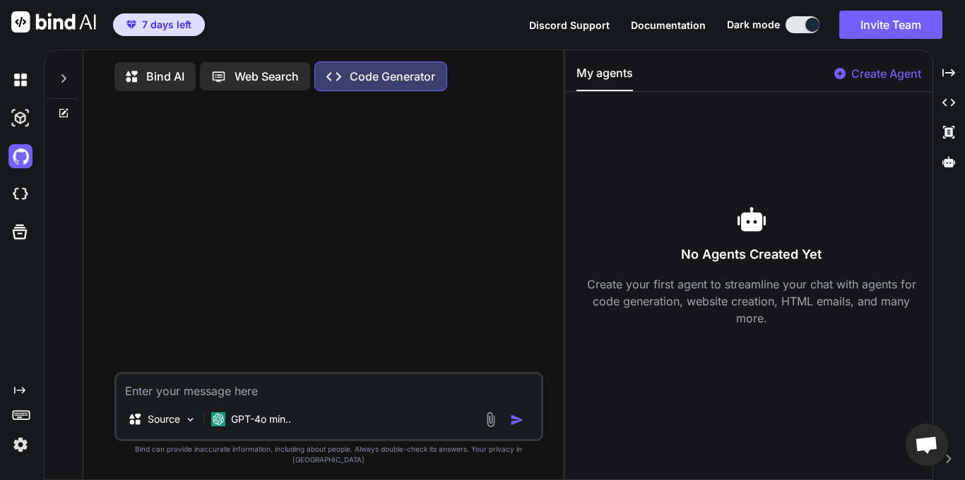
click at [14, 212] on div at bounding box center [23, 194] width 30 height 38
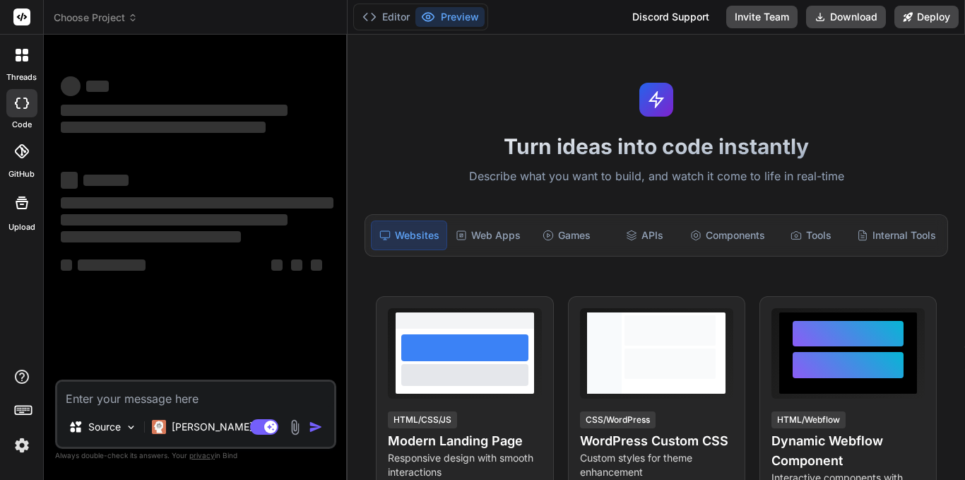
type textarea "x"
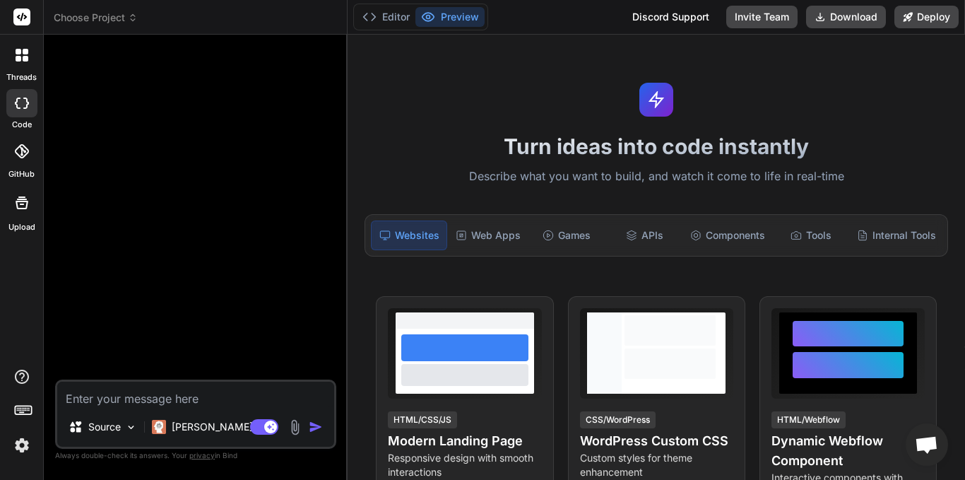
type textarea "LoremIpsumD Sitametco Adipisc – Elitseddoe Tempori Utlabor Etdolore Mag aliq en…"
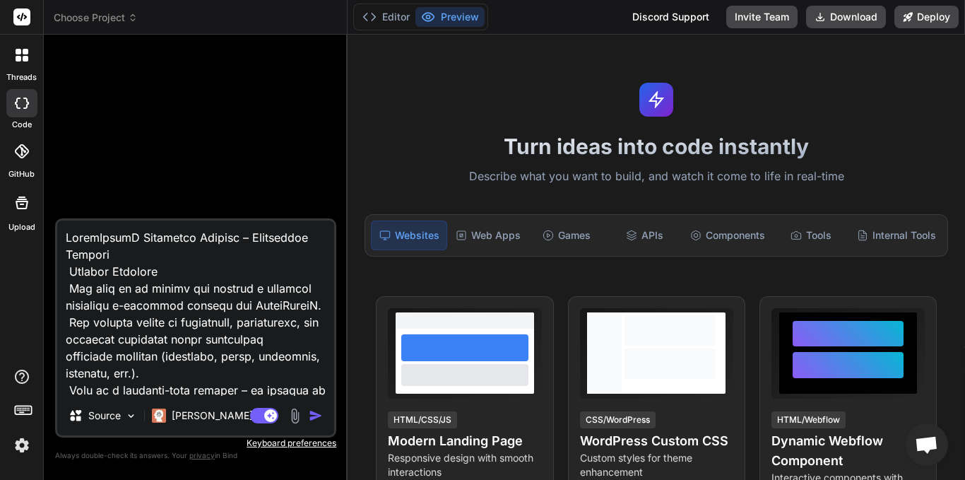
scroll to position [2291, 0]
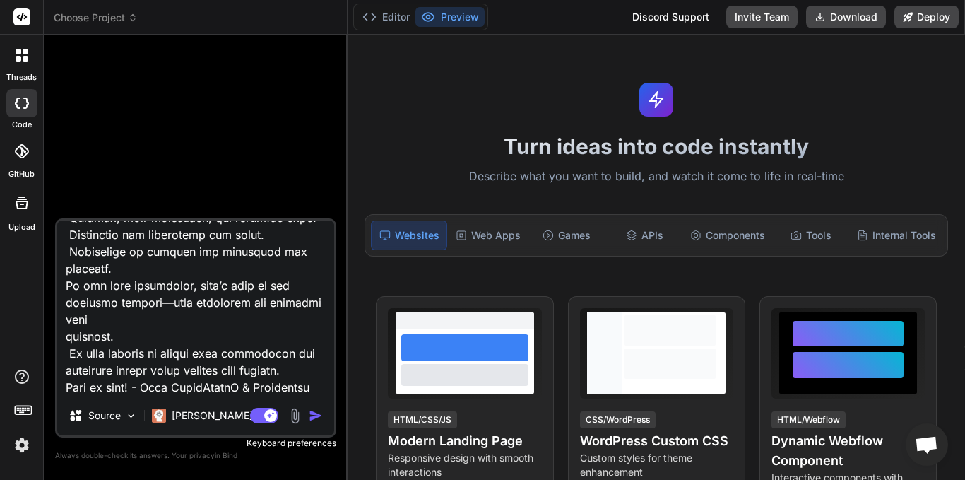
type textarea "x"
type textarea "LoremIpsumD Sitametco Adipisc – Elitseddoe Tempori Utlabor Etdolore Mag aliq en…"
click at [310, 419] on img "button" at bounding box center [316, 415] width 14 height 14
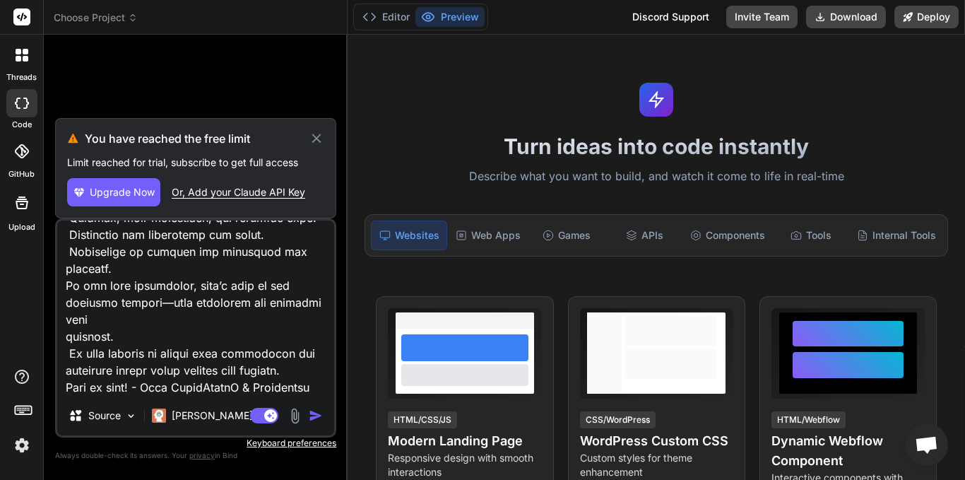
click at [301, 145] on h3 "You have reached the free limit" at bounding box center [197, 138] width 224 height 17
click at [316, 141] on icon at bounding box center [317, 138] width 16 height 17
type textarea "x"
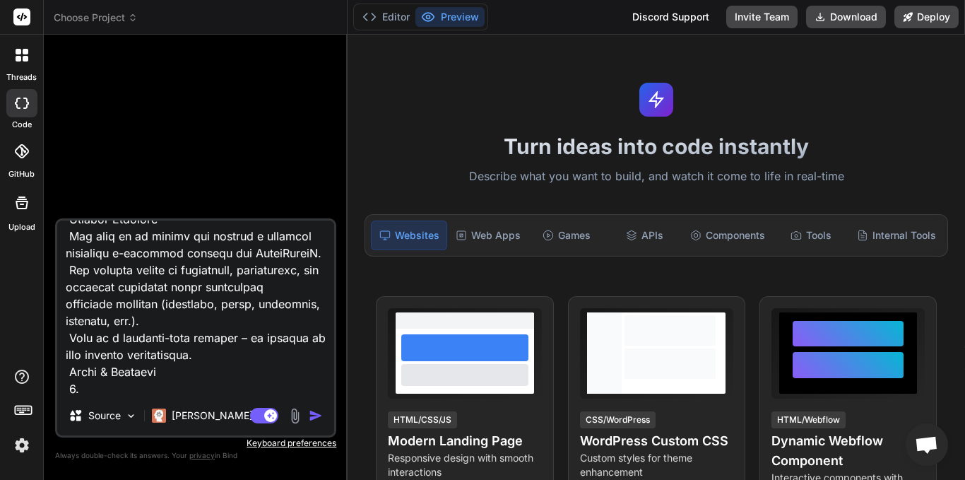
scroll to position [0, 0]
